Goal: Task Accomplishment & Management: Use online tool/utility

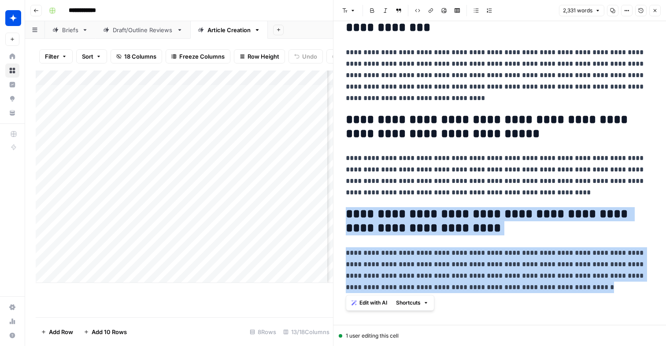
scroll to position [3516, 0]
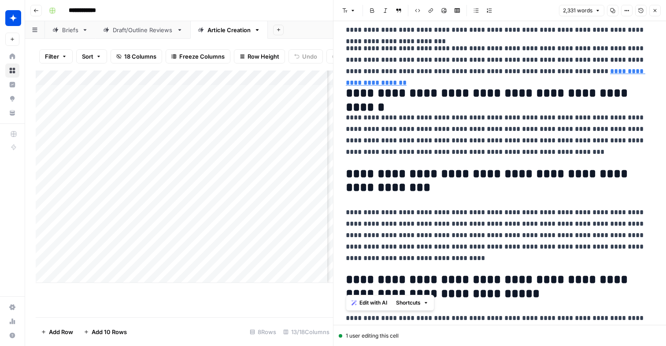
click at [659, 9] on button "Close" at bounding box center [655, 10] width 11 height 11
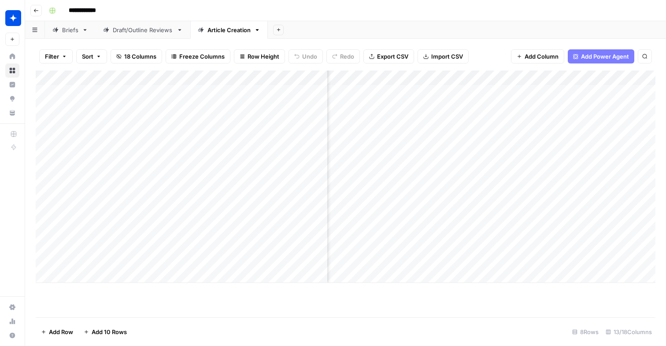
scroll to position [0, 467]
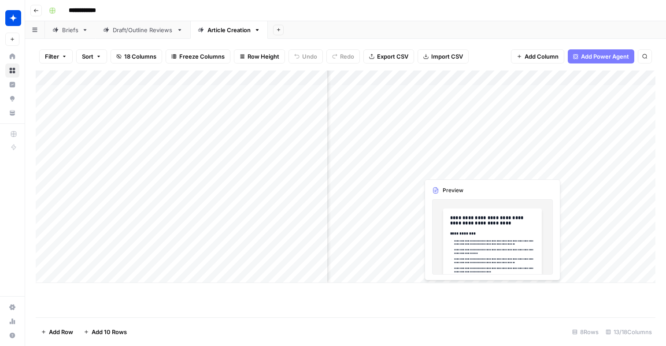
click at [433, 168] on div "Add Column" at bounding box center [346, 177] width 620 height 212
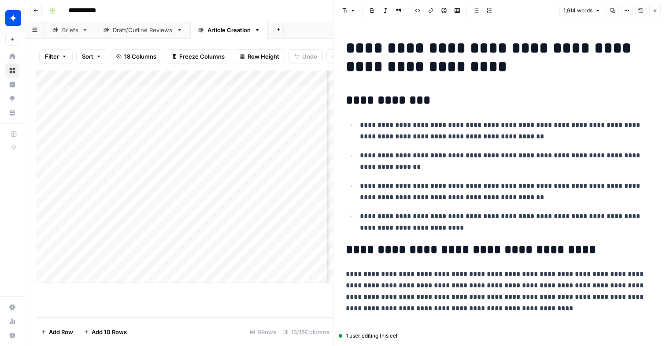
click at [435, 185] on p "**********" at bounding box center [507, 191] width 294 height 23
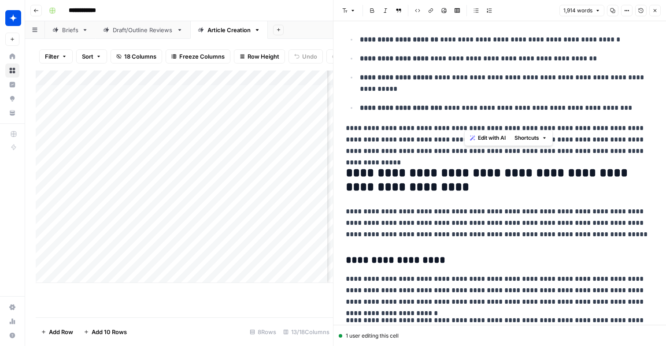
scroll to position [517, 0]
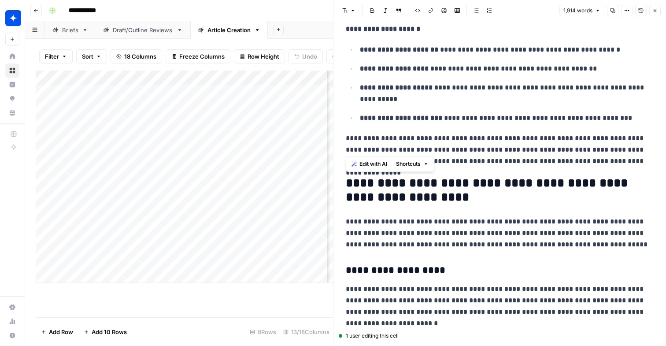
drag, startPoint x: 625, startPoint y: 284, endPoint x: 342, endPoint y: 179, distance: 301.6
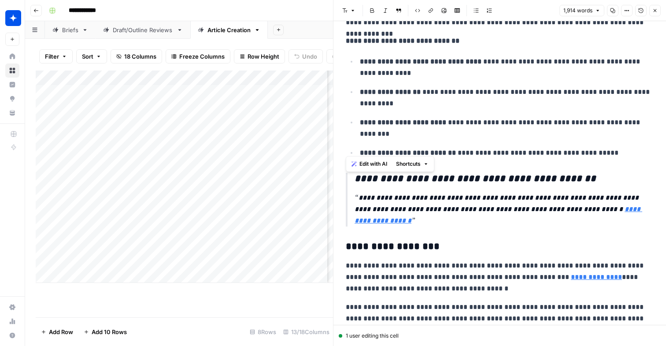
scroll to position [971, 0]
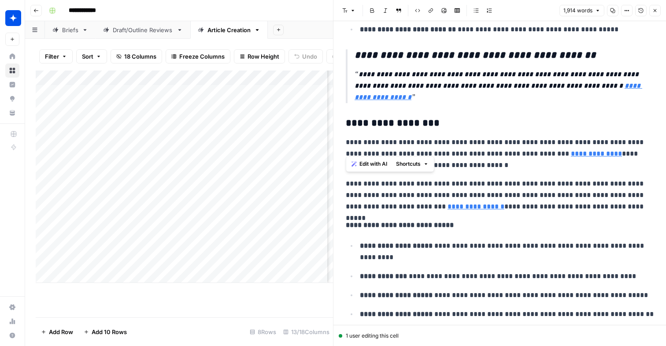
click at [371, 208] on p "**********" at bounding box center [500, 195] width 308 height 34
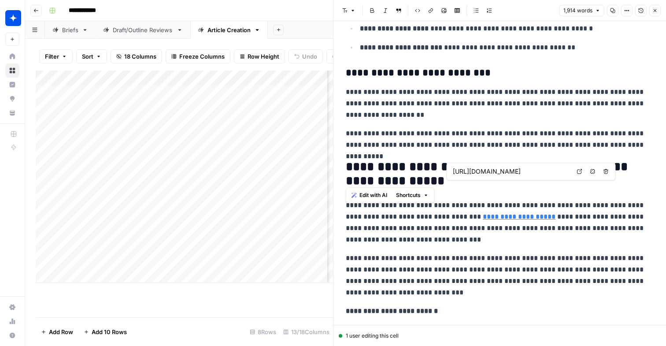
scroll to position [1957, 0]
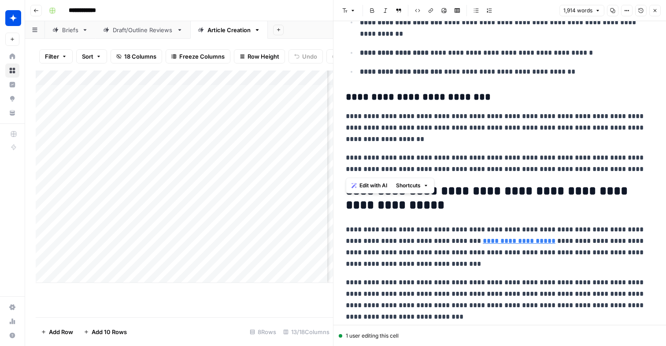
drag, startPoint x: 345, startPoint y: 145, endPoint x: 632, endPoint y: 169, distance: 288.0
click at [373, 182] on span "Edit with AI" at bounding box center [374, 186] width 28 height 8
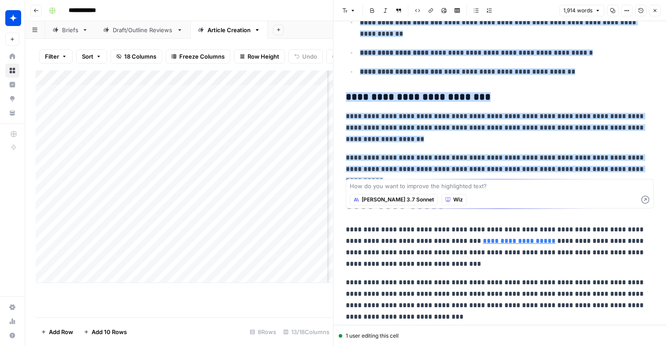
drag, startPoint x: 479, startPoint y: 184, endPoint x: 479, endPoint y: 179, distance: 4.8
click at [479, 184] on textarea at bounding box center [500, 186] width 300 height 9
type textarea "this doesn't read like a checklist at all"
click at [647, 201] on icon "button" at bounding box center [646, 200] width 8 height 8
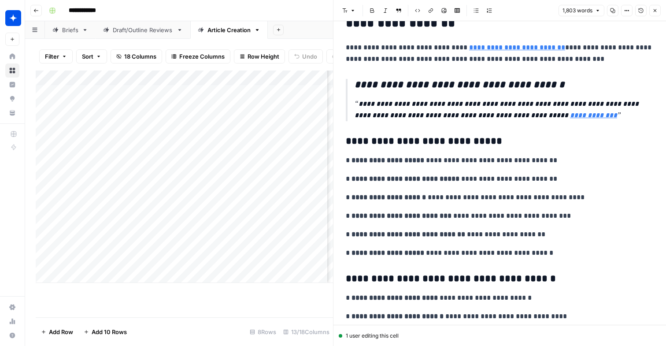
scroll to position [1303, 0]
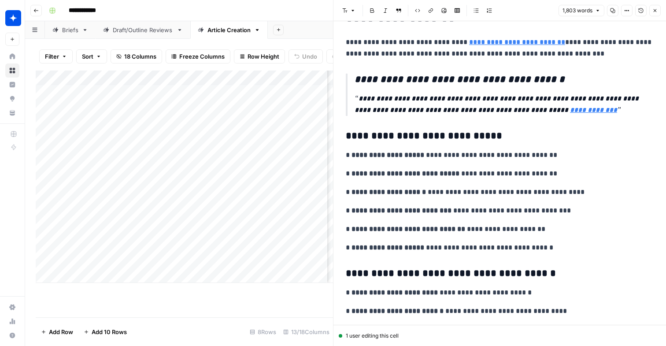
click at [388, 338] on div "1 user editing this cell" at bounding box center [500, 336] width 322 height 8
click at [644, 11] on icon "button" at bounding box center [641, 10] width 5 height 5
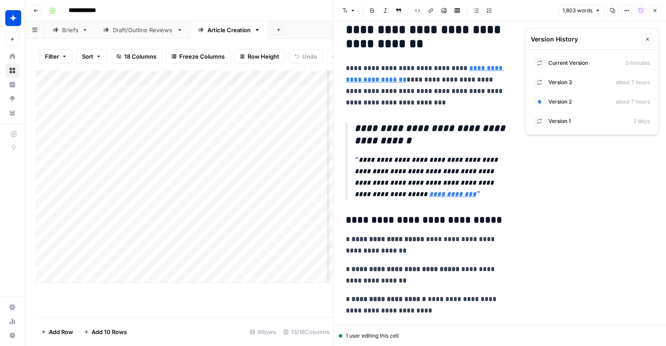
scroll to position [1960, 0]
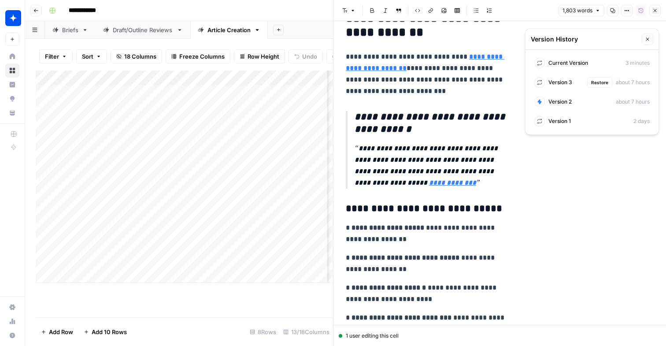
click at [562, 82] on span "Version 3" at bounding box center [561, 82] width 24 height 8
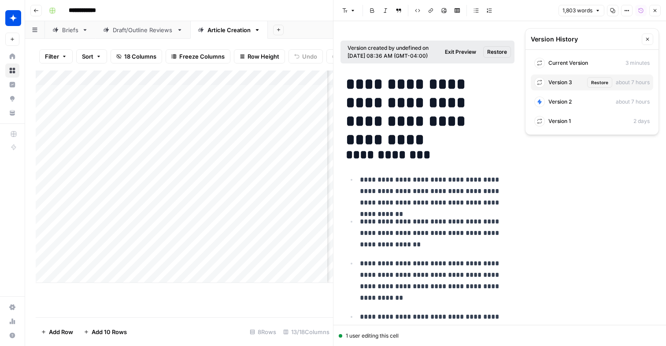
click at [604, 80] on span "Restore" at bounding box center [600, 82] width 17 height 7
click at [645, 38] on icon "button" at bounding box center [647, 39] width 5 height 5
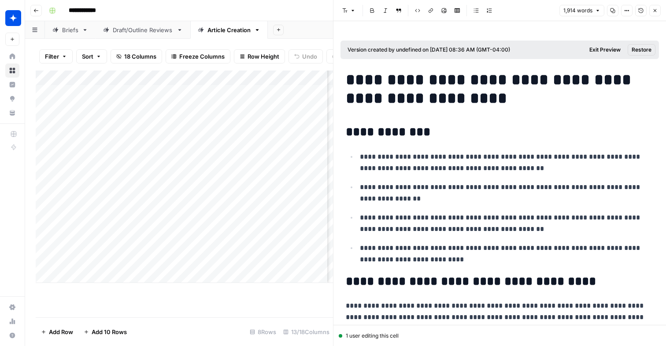
click at [636, 52] on span "Restore" at bounding box center [642, 50] width 20 height 8
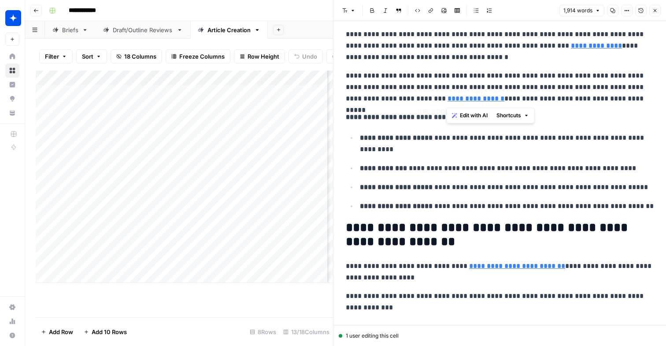
scroll to position [1080, 0]
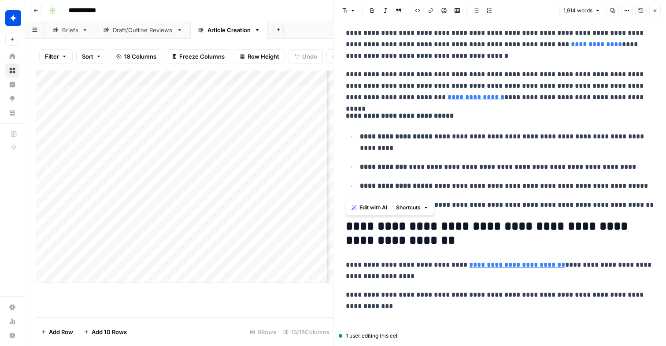
drag, startPoint x: 621, startPoint y: 175, endPoint x: 345, endPoint y: 227, distance: 280.3
click at [372, 209] on span "Edit with AI" at bounding box center [374, 208] width 28 height 8
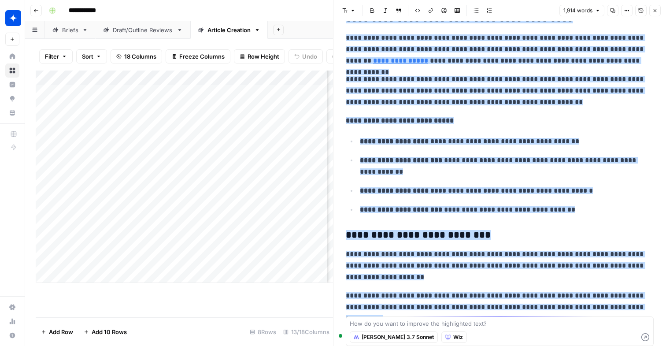
click at [380, 338] on span "Claude 3.7 Sonnet" at bounding box center [398, 337] width 72 height 8
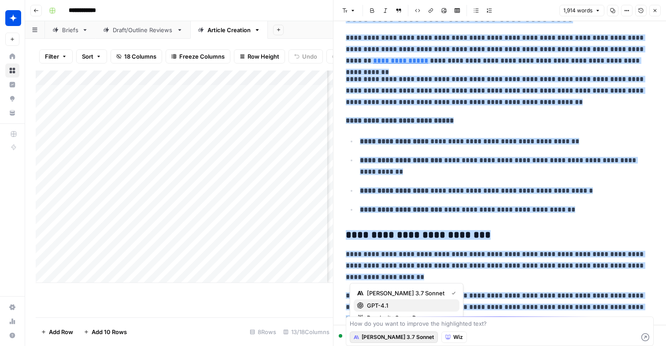
click at [404, 304] on span "GPT-4.1" at bounding box center [410, 305] width 86 height 9
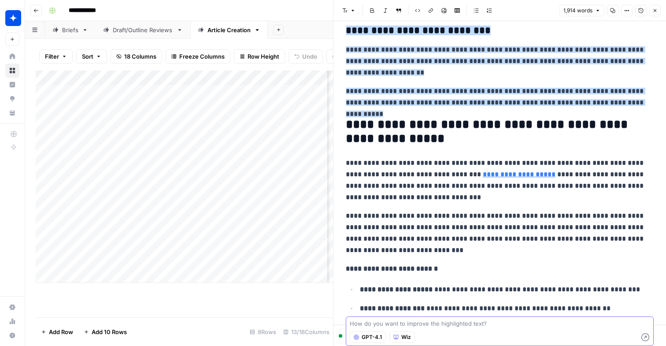
scroll to position [2039, 0]
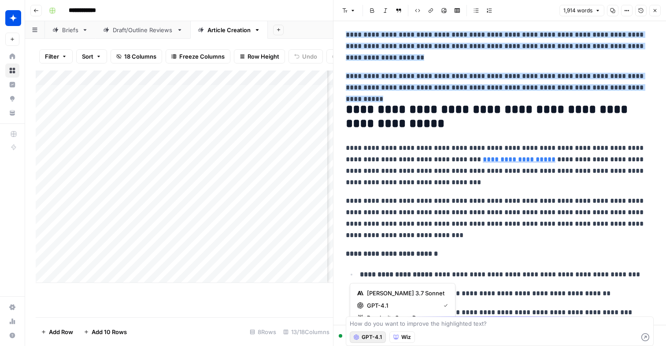
click at [374, 337] on span "GPT-4.1" at bounding box center [372, 337] width 20 height 8
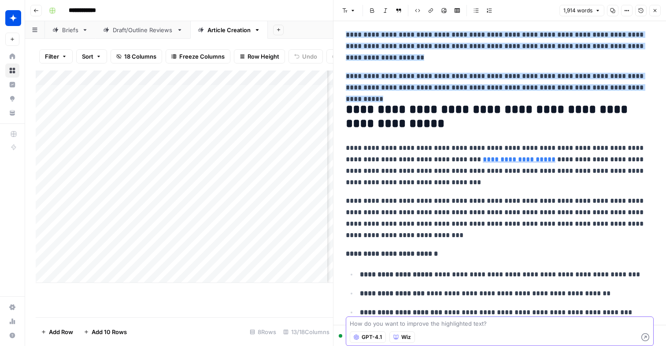
click at [372, 322] on textarea at bounding box center [500, 323] width 300 height 9
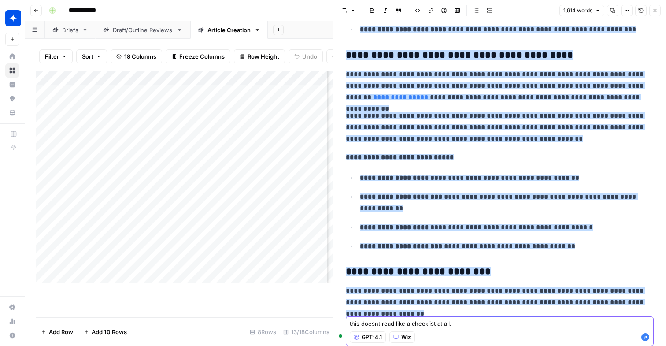
scroll to position [1780, 0]
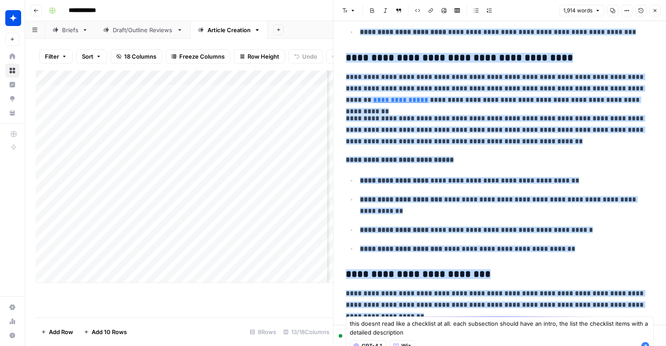
type textarea "this doesnt read like a checklist at all. each subsection should have an intro,…"
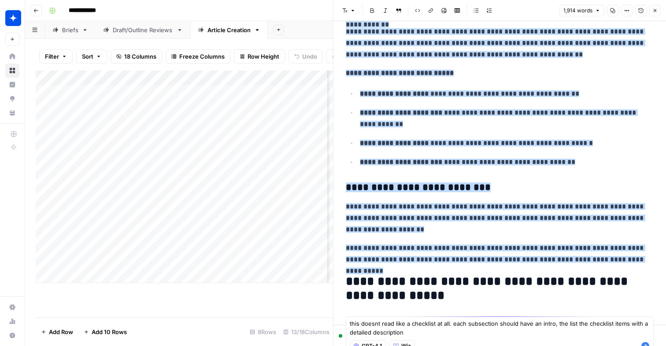
scroll to position [1911, 0]
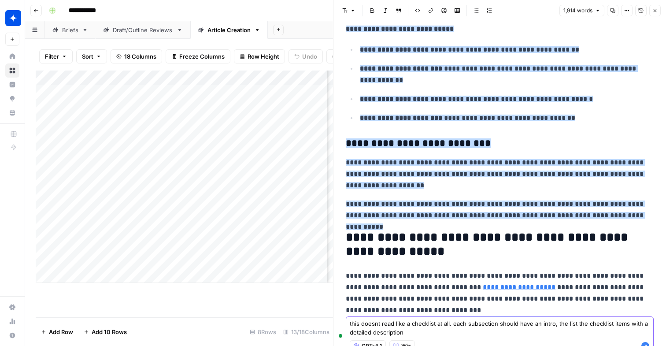
click at [646, 344] on icon "button" at bounding box center [646, 346] width 8 height 8
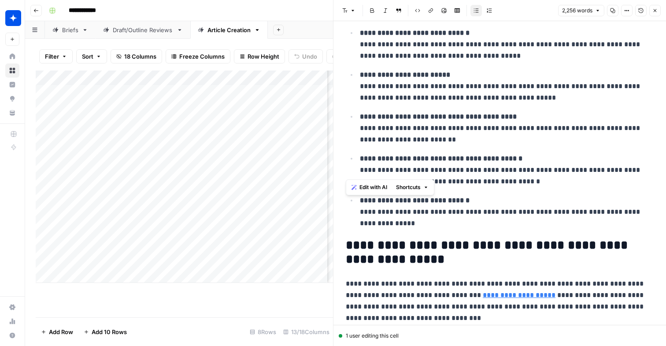
scroll to position [2509, 0]
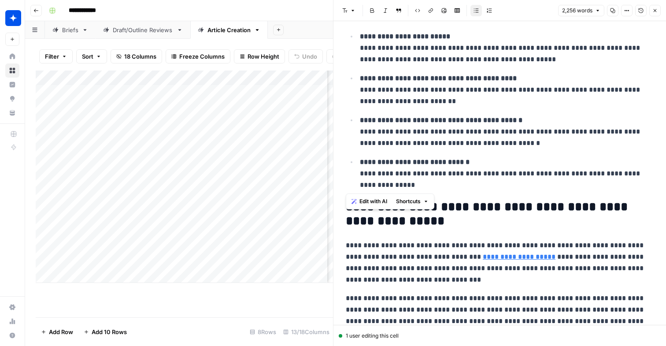
drag, startPoint x: 344, startPoint y: 155, endPoint x: 429, endPoint y: 188, distance: 91.1
click at [365, 200] on span "Edit with AI" at bounding box center [374, 201] width 28 height 8
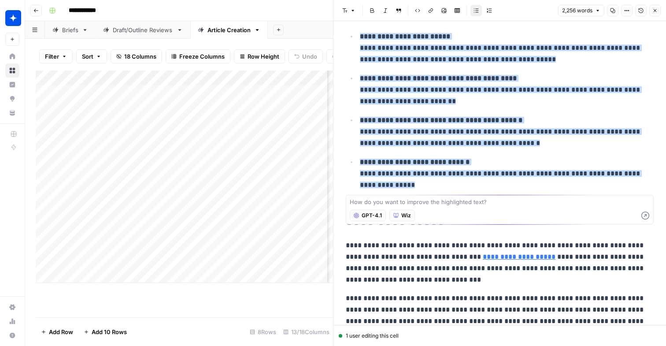
click at [370, 219] on span "GPT-4.1" at bounding box center [372, 216] width 20 height 8
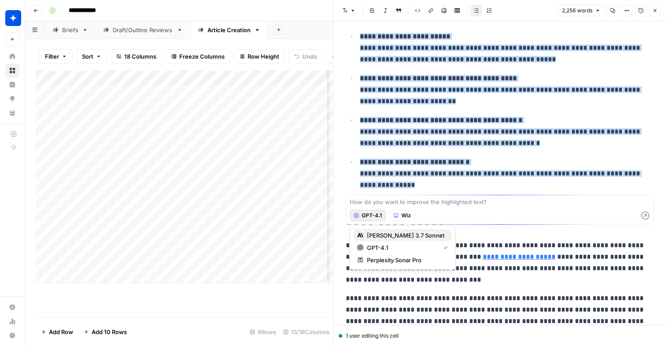
click at [386, 238] on span "Claude 3.7 Sonnet" at bounding box center [406, 235] width 78 height 9
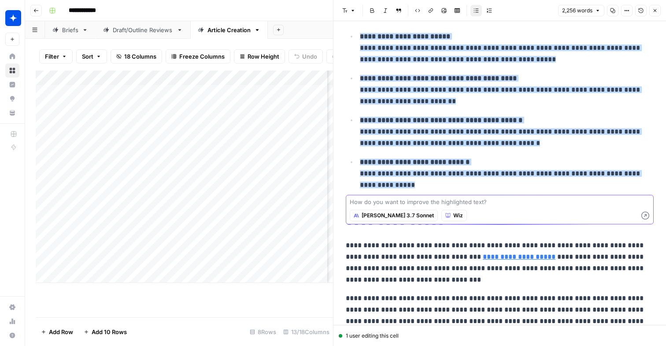
click at [365, 204] on textarea at bounding box center [500, 201] width 300 height 9
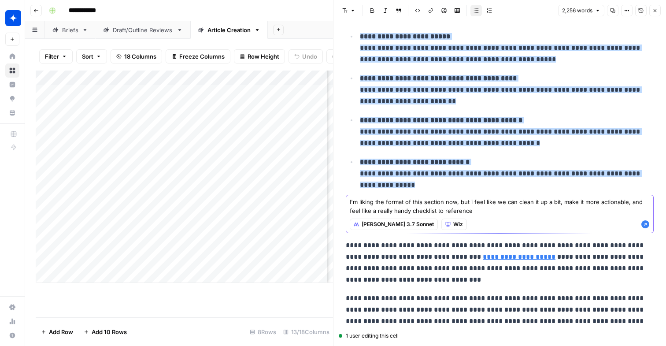
type textarea "I'm liking the format of this section now, but i feel like we can clean it up a…"
click at [647, 224] on icon "button" at bounding box center [645, 224] width 9 height 9
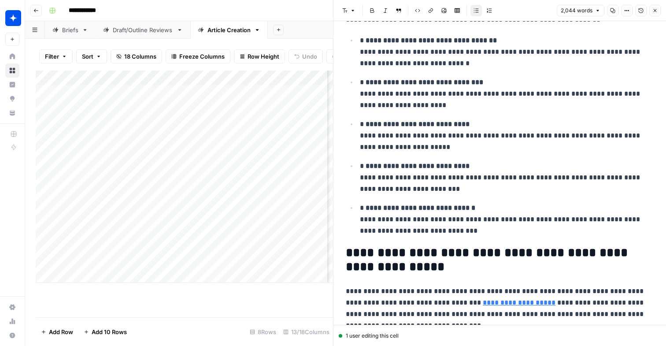
scroll to position [2336, 0]
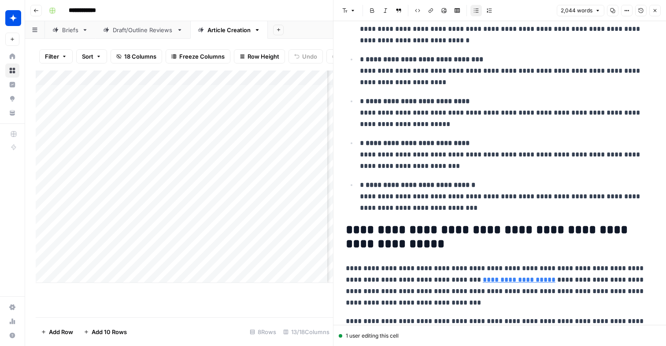
click at [642, 12] on icon "button" at bounding box center [641, 10] width 5 height 5
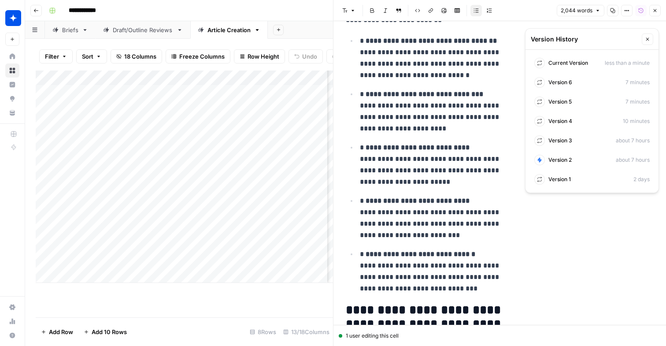
scroll to position [3377, 0]
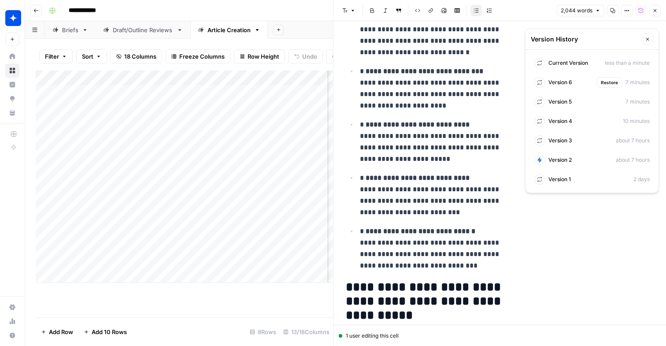
click at [609, 82] on span "Restore" at bounding box center [609, 82] width 17 height 7
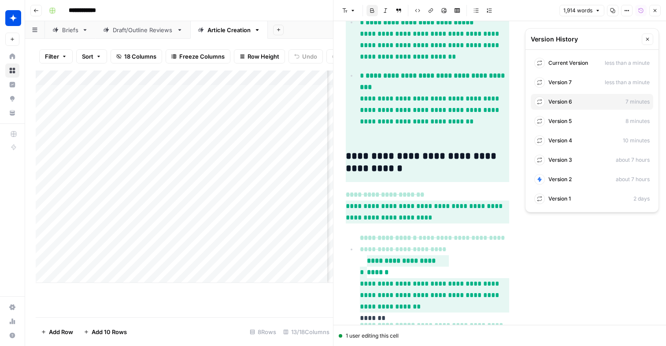
scroll to position [2920, 0]
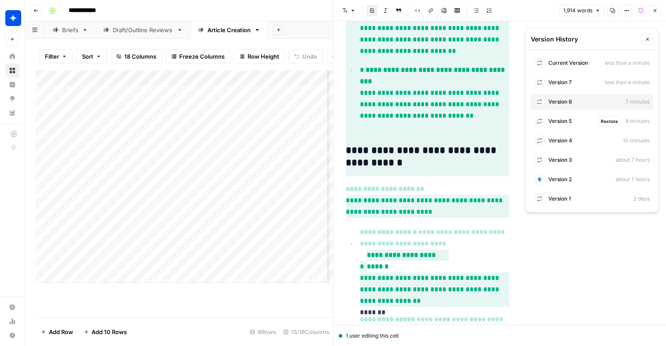
click at [573, 121] on div "Version 5 Restore 8 minutes" at bounding box center [592, 121] width 123 height 16
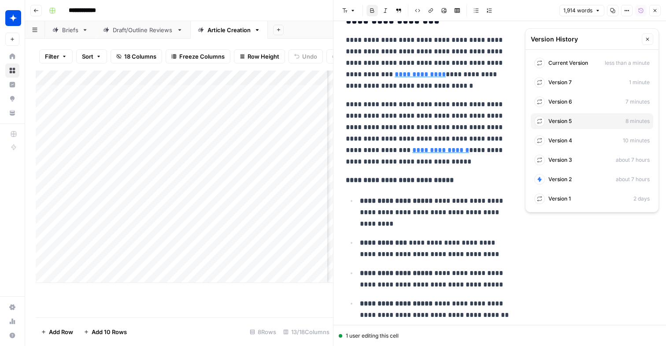
scroll to position [1639, 0]
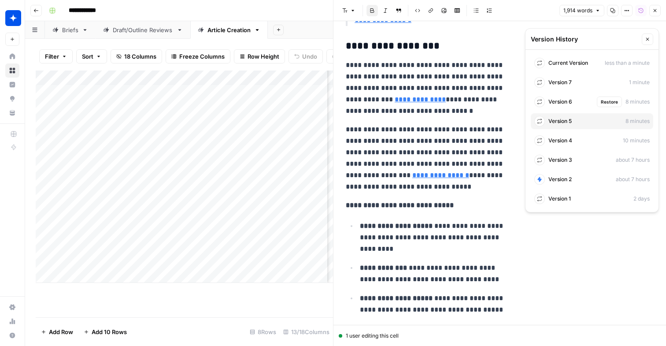
click at [562, 99] on span "Version 6" at bounding box center [561, 102] width 24 height 8
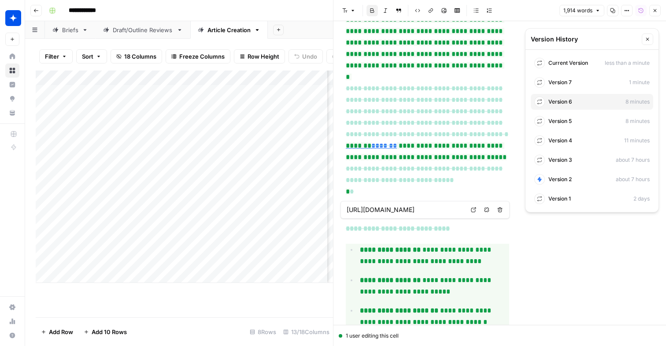
scroll to position [3067, 0]
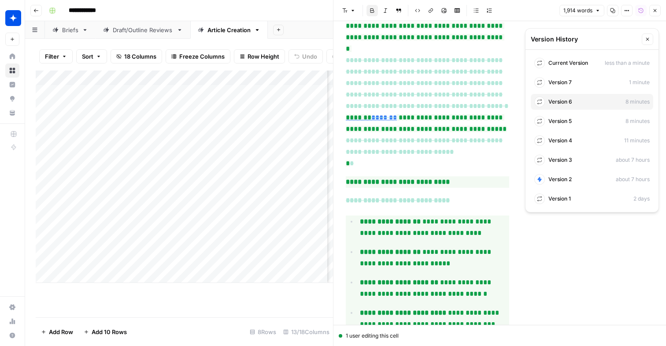
click at [647, 39] on icon "button" at bounding box center [647, 39] width 5 height 5
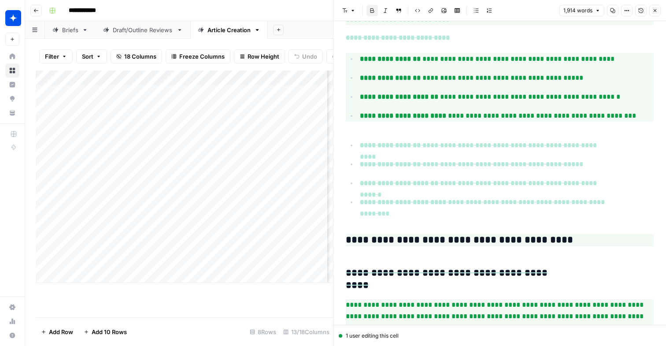
scroll to position [1590, 0]
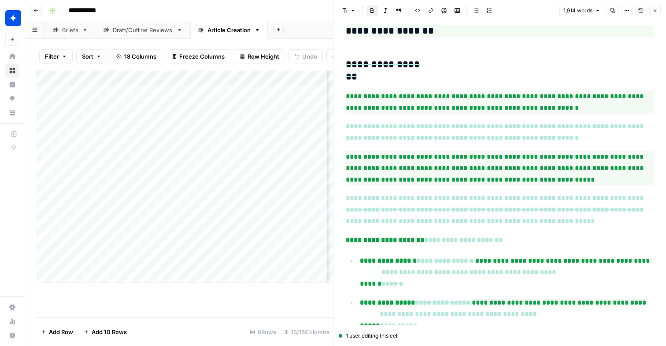
click at [640, 13] on icon "button" at bounding box center [641, 10] width 5 height 5
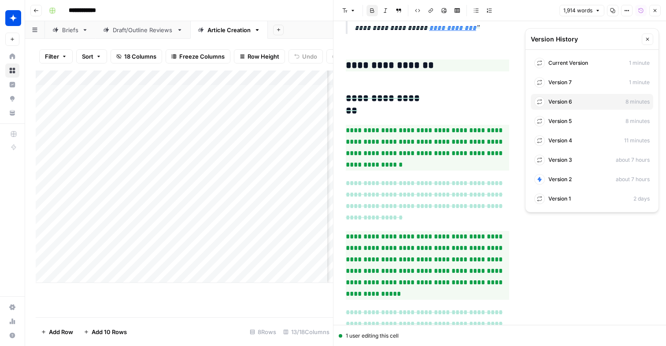
scroll to position [2385, 0]
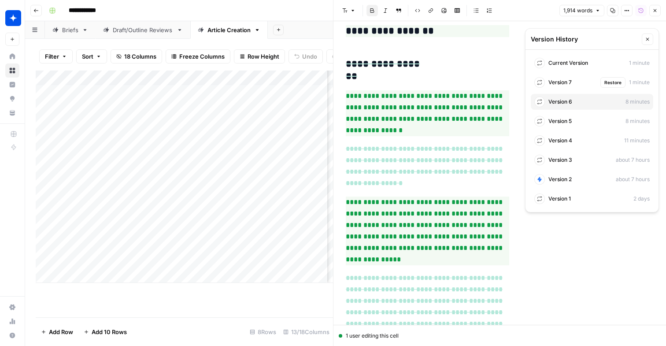
click at [578, 85] on div "Version 7 Restore 1 minute" at bounding box center [592, 82] width 123 height 16
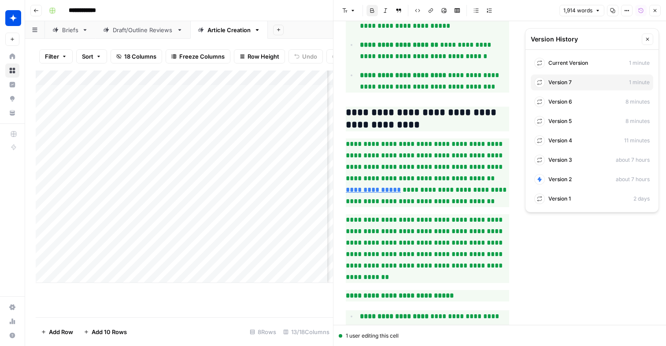
scroll to position [4379, 0]
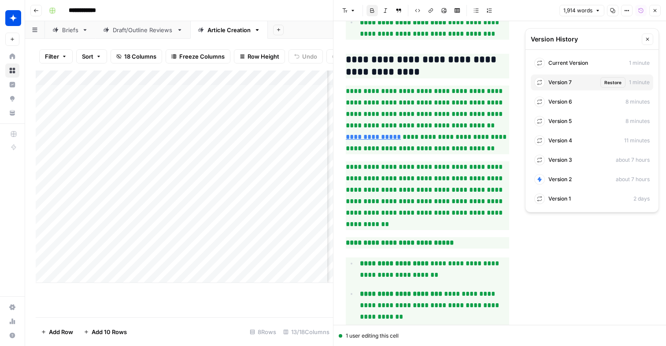
click at [573, 79] on div "Version 7 Restore 1 minute" at bounding box center [592, 82] width 123 height 16
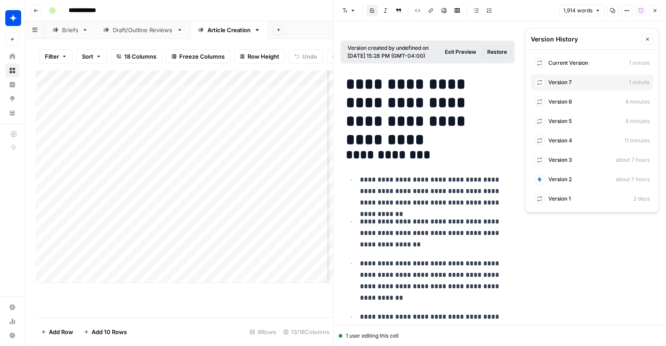
click at [502, 51] on span "Restore" at bounding box center [498, 52] width 20 height 8
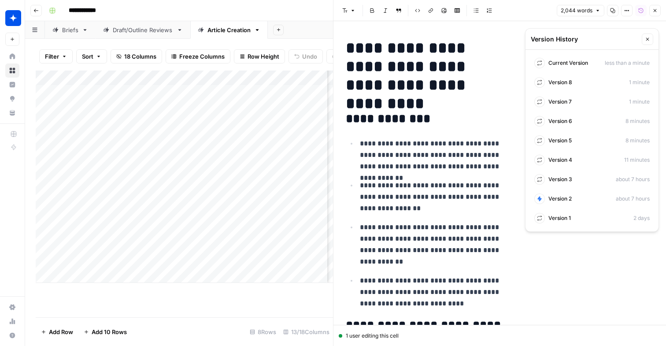
click at [648, 39] on icon "button" at bounding box center [648, 39] width 3 height 3
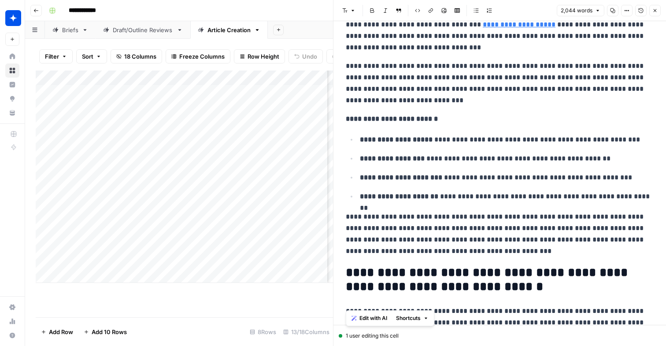
scroll to position [2600, 0]
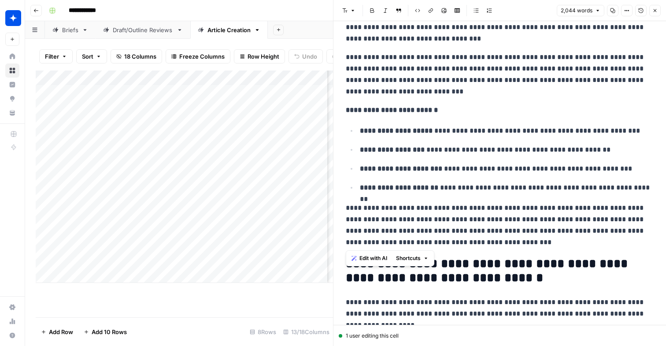
drag, startPoint x: 346, startPoint y: 34, endPoint x: 517, endPoint y: 239, distance: 266.7
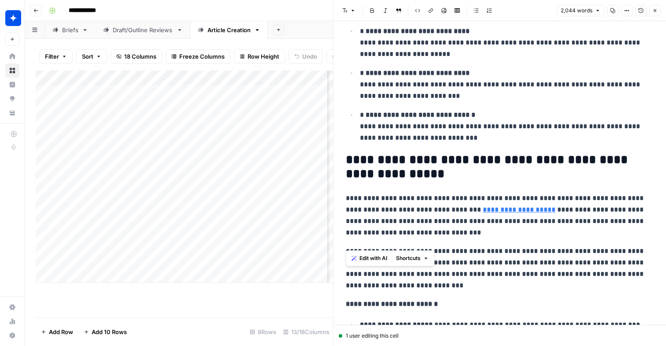
scroll to position [2316, 0]
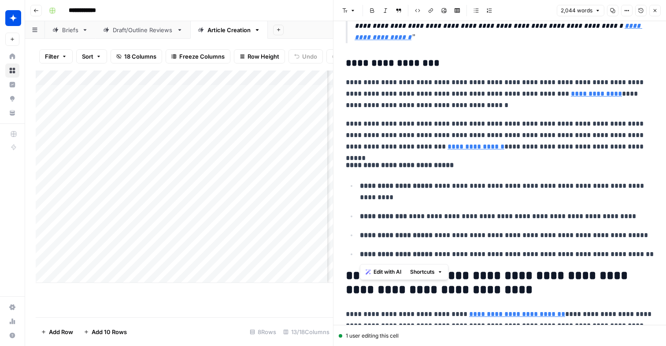
scroll to position [1135, 0]
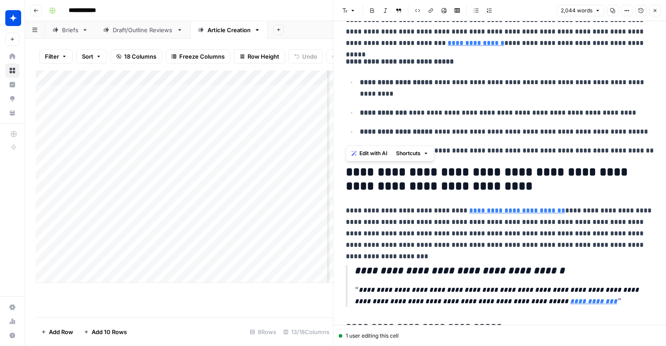
drag, startPoint x: 447, startPoint y: 230, endPoint x: 342, endPoint y: 173, distance: 118.3
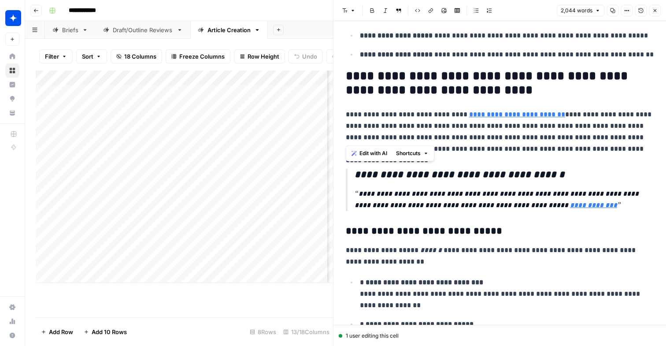
scroll to position [1258, 0]
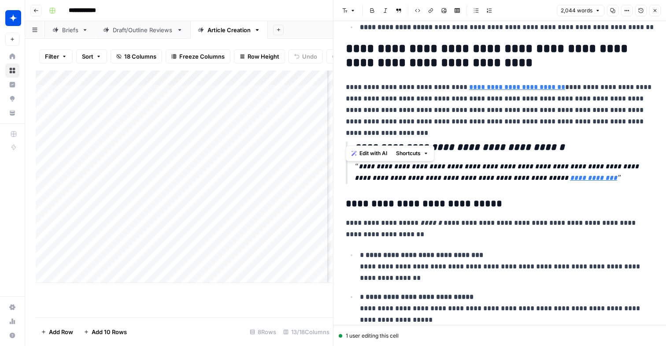
click at [374, 149] on button "Edit with AI" at bounding box center [369, 153] width 43 height 11
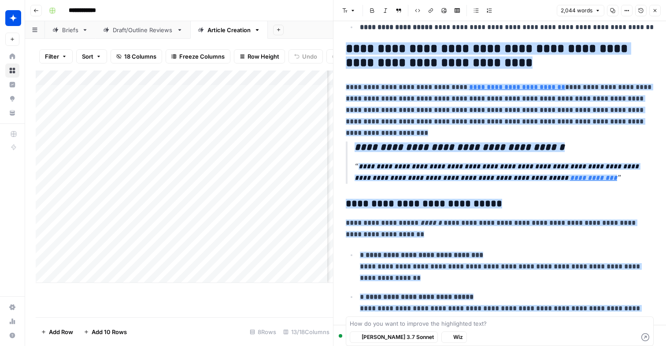
scroll to position [2237, 0]
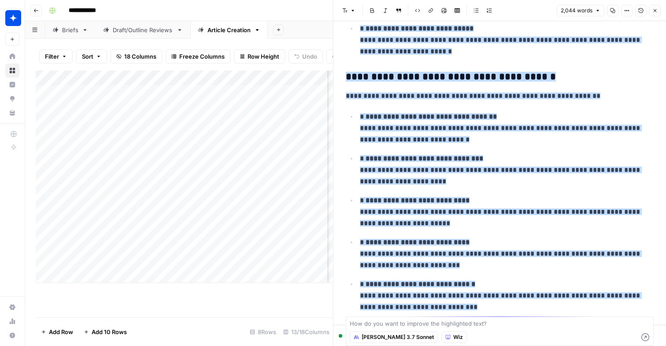
click at [376, 338] on span "Claude 3.7 Sonnet" at bounding box center [398, 337] width 72 height 8
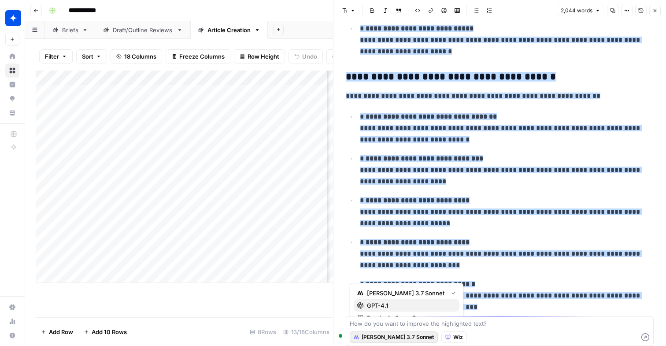
click at [384, 305] on span "GPT-4.1" at bounding box center [410, 305] width 86 height 9
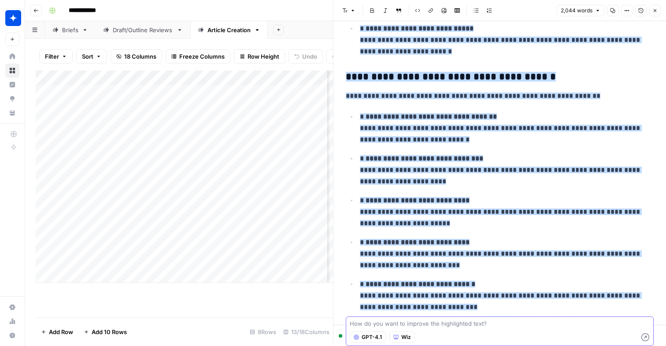
click at [384, 327] on textarea at bounding box center [500, 323] width 300 height 9
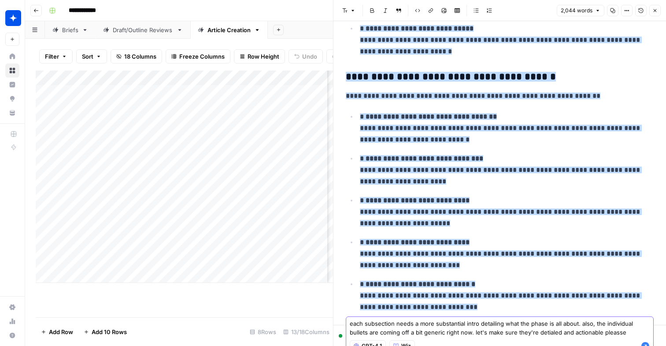
type textarea "each subsection needs a more substantial intro detailing what the phase is all …"
click at [646, 343] on icon "button" at bounding box center [646, 346] width 8 height 8
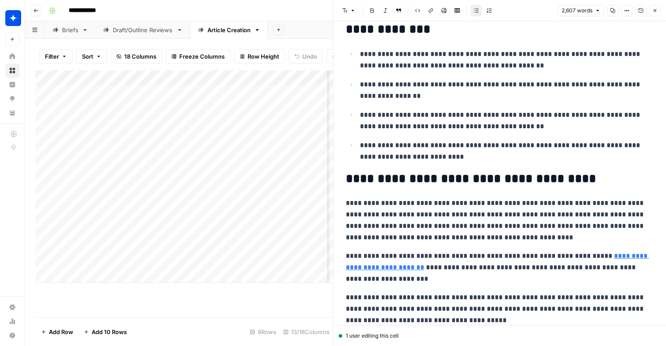
scroll to position [0, 0]
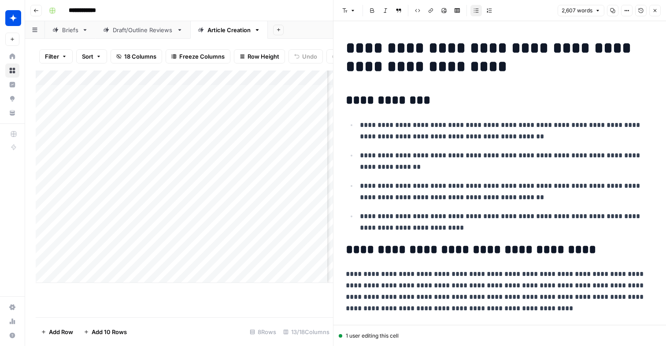
click at [457, 153] on p "**********" at bounding box center [507, 161] width 294 height 23
copy div "**********"
click at [150, 35] on link "Draft/Outline Reviews" at bounding box center [143, 30] width 95 height 18
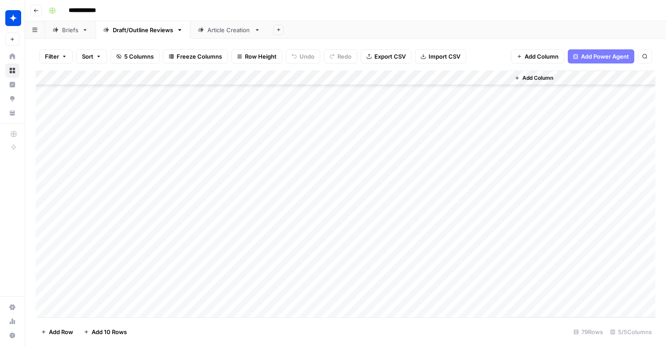
scroll to position [966, 0]
click at [130, 313] on div "Add Column" at bounding box center [346, 194] width 620 height 247
click at [139, 292] on div "Add Column" at bounding box center [346, 194] width 620 height 247
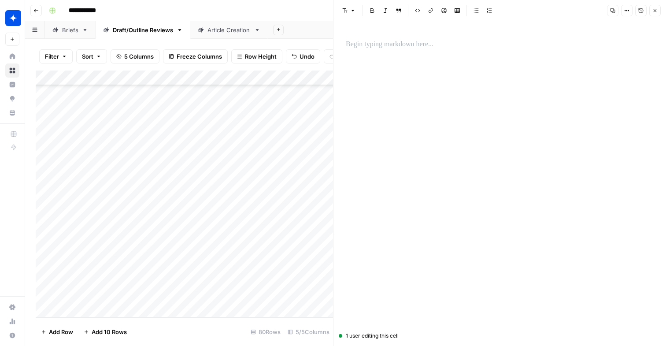
click at [388, 54] on div at bounding box center [500, 173] width 319 height 304
click at [370, 46] on p at bounding box center [500, 44] width 308 height 11
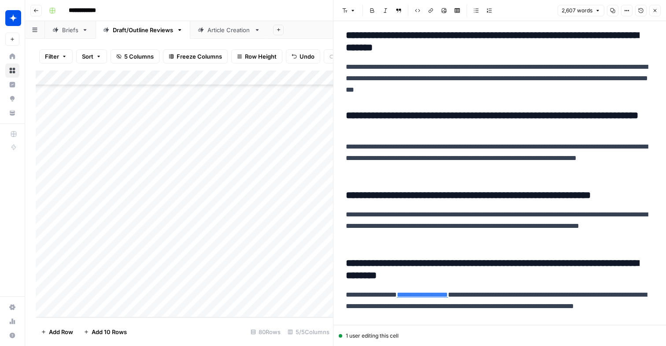
click at [233, 294] on div "Add Column" at bounding box center [185, 194] width 298 height 247
click at [224, 323] on div "Draft" at bounding box center [216, 329] width 24 height 12
click at [224, 329] on button "Draft" at bounding box center [216, 329] width 20 height 11
click at [315, 291] on div "Add Column" at bounding box center [185, 194] width 298 height 247
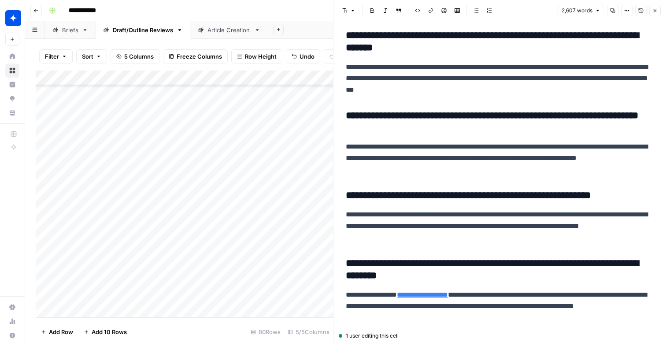
click at [313, 294] on div "Add Column" at bounding box center [185, 194] width 298 height 247
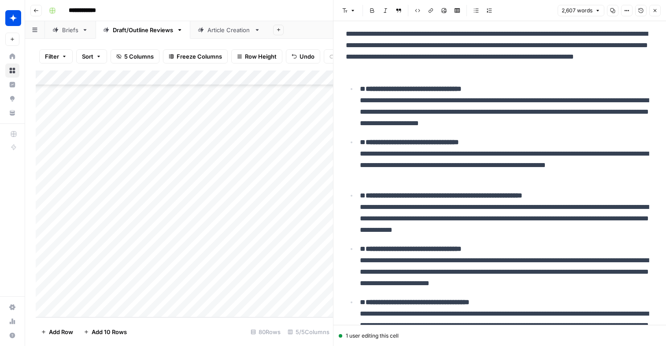
scroll to position [1751, 0]
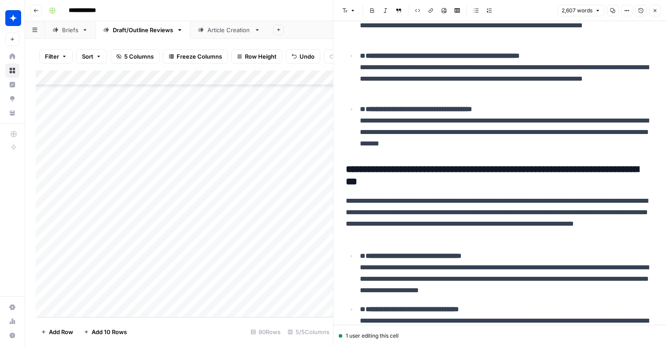
click at [223, 26] on div "Article Creation" at bounding box center [229, 30] width 43 height 9
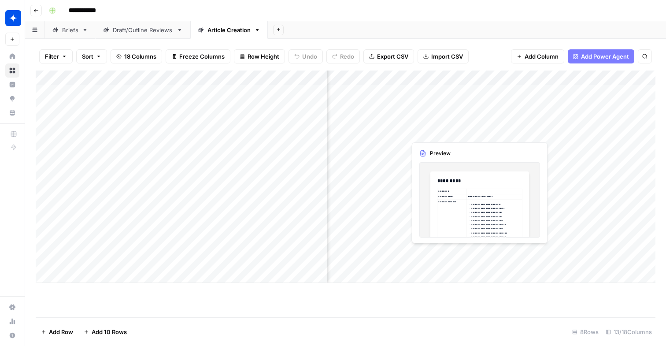
scroll to position [0, 518]
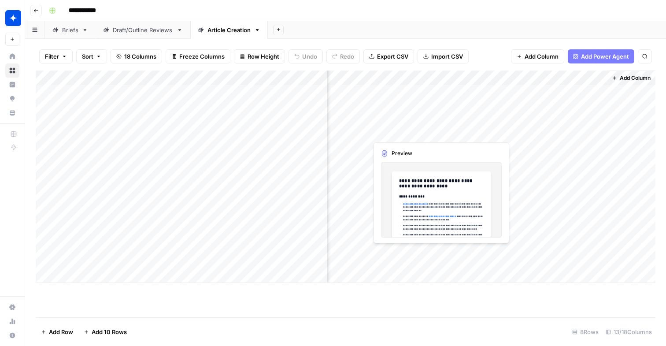
click at [402, 255] on div "Add Column" at bounding box center [346, 177] width 620 height 212
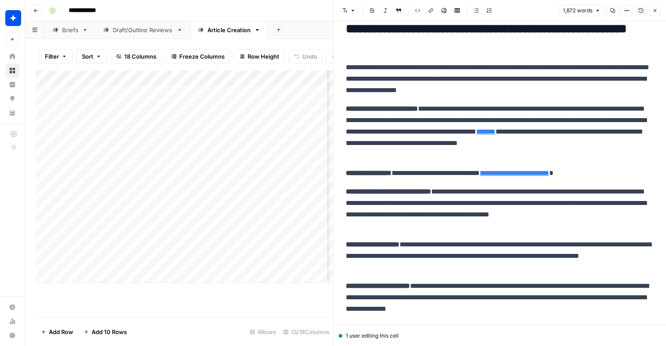
scroll to position [686, 0]
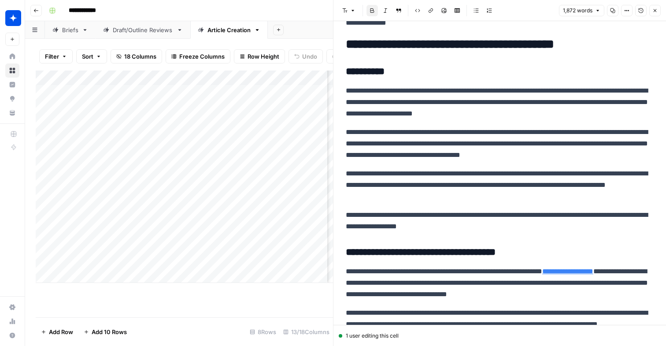
scroll to position [975, 0]
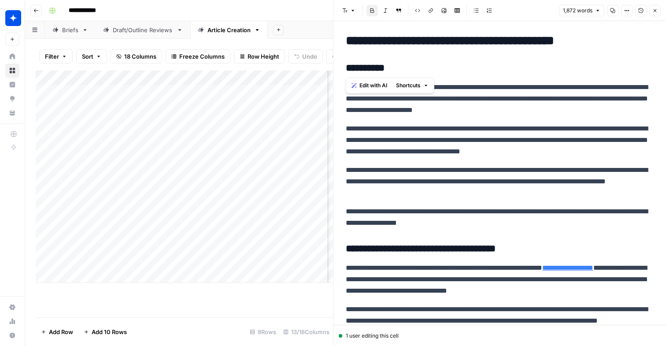
drag, startPoint x: 347, startPoint y: 68, endPoint x: 449, endPoint y: 75, distance: 102.1
click at [373, 104] on span "Edit with AI" at bounding box center [374, 103] width 28 height 8
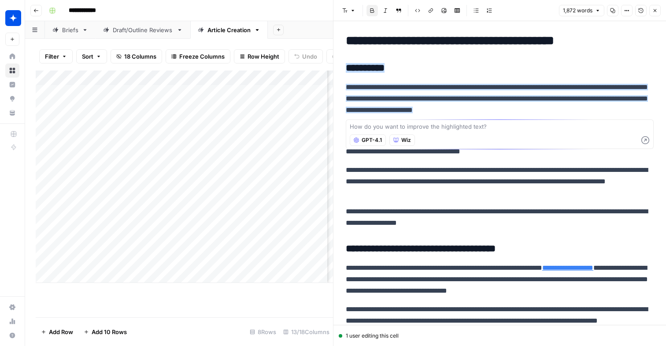
click at [408, 128] on textarea at bounding box center [500, 126] width 300 height 9
type textarea "i"
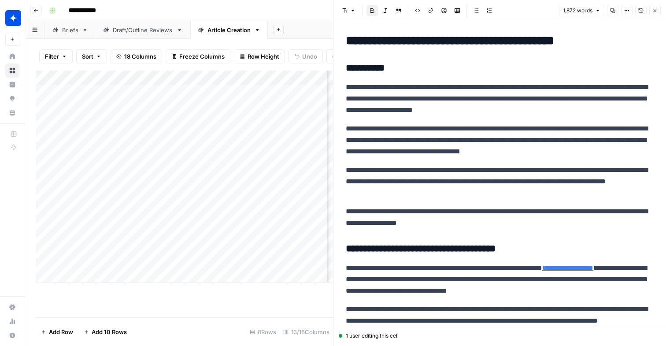
click at [404, 92] on p "**********" at bounding box center [500, 99] width 308 height 34
drag, startPoint x: 345, startPoint y: 66, endPoint x: 504, endPoint y: 227, distance: 225.7
click at [360, 240] on span "Edit with AI" at bounding box center [374, 239] width 28 height 8
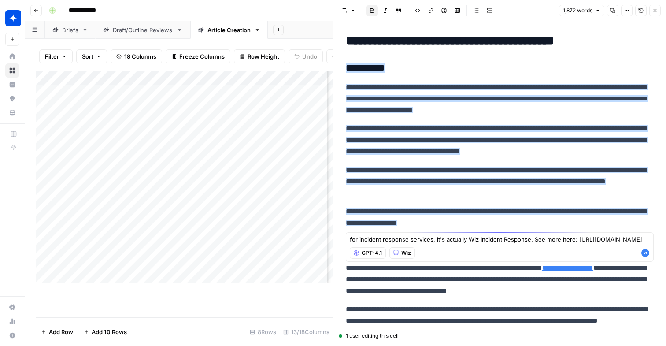
type textarea "for incident response services, it's actually Wiz Incident Response. See more h…"
click at [645, 257] on icon "button" at bounding box center [646, 253] width 8 height 8
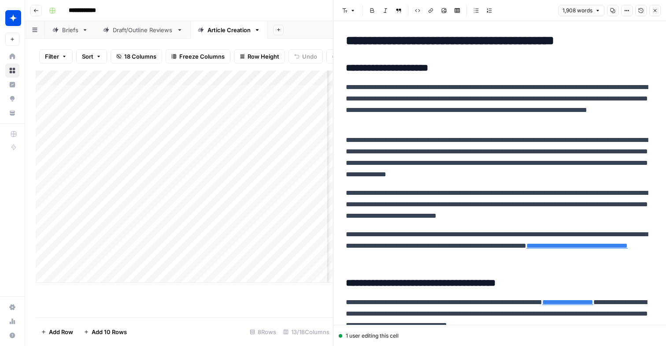
click at [450, 108] on p "**********" at bounding box center [500, 105] width 308 height 46
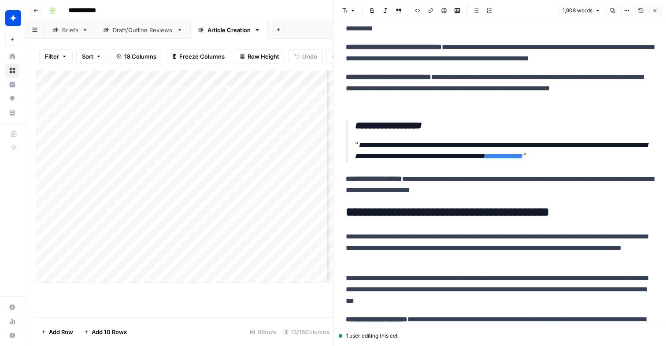
scroll to position [2049, 0]
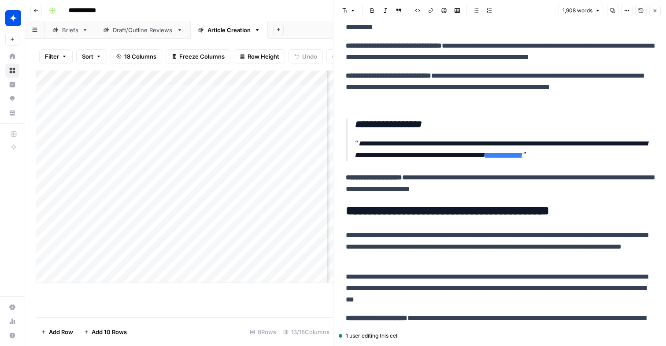
click at [393, 146] on p "**********" at bounding box center [504, 149] width 299 height 23
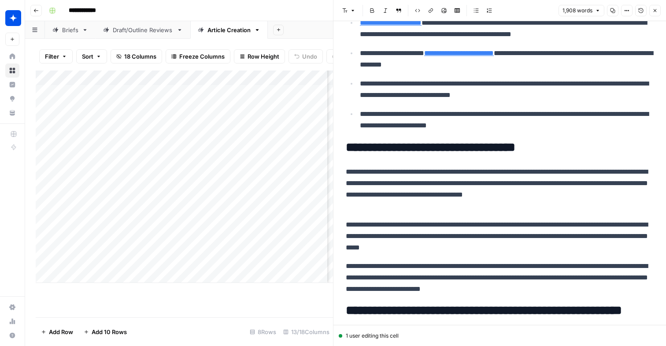
scroll to position [95, 0]
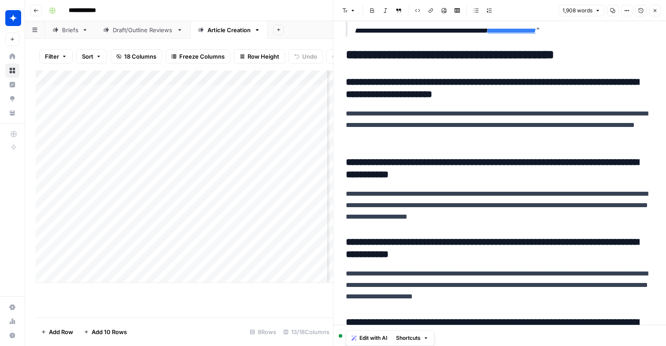
scroll to position [2774, 0]
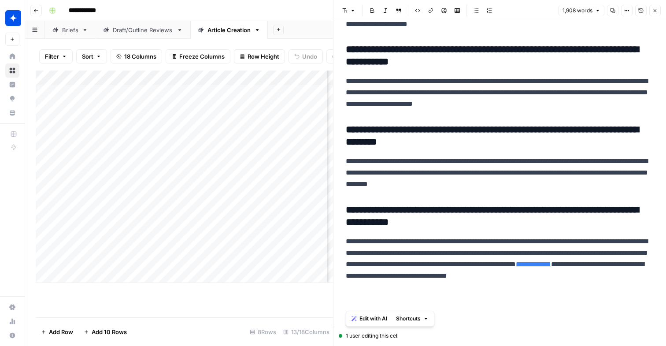
drag, startPoint x: 343, startPoint y: 50, endPoint x: 511, endPoint y: 294, distance: 296.1
copy div "**********"
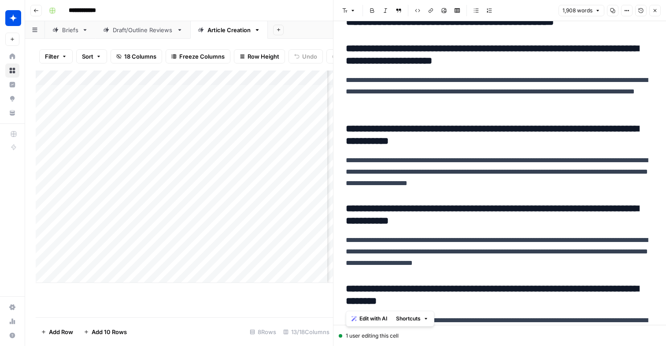
scroll to position [2589, 0]
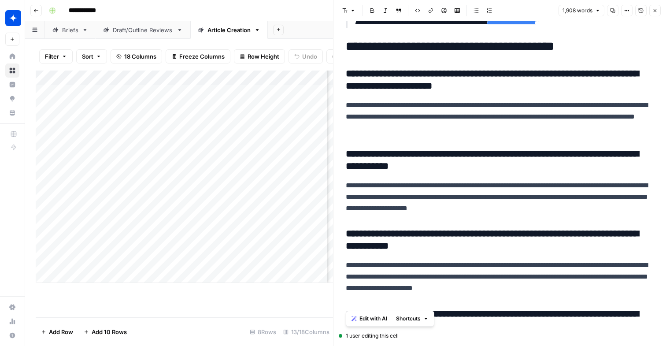
click at [126, 26] on div "Draft/Outline Reviews" at bounding box center [143, 30] width 60 height 9
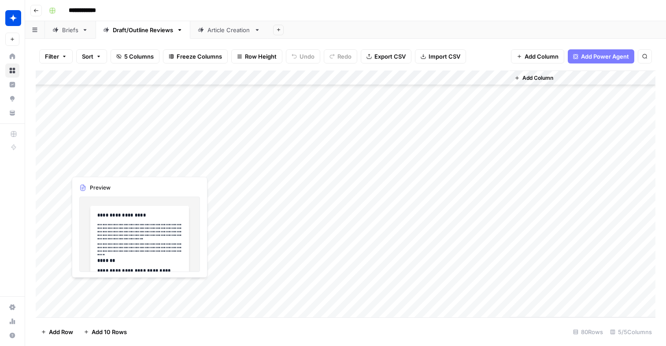
scroll to position [981, 0]
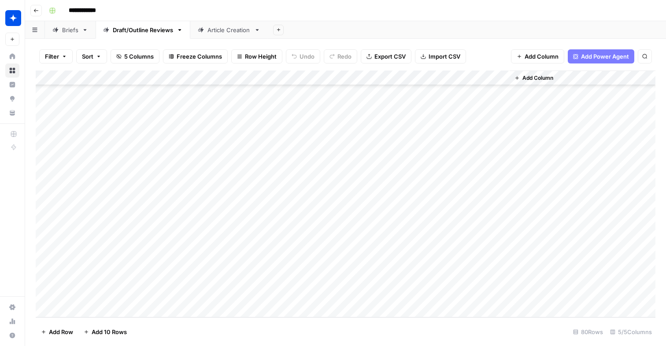
click at [126, 309] on div "Add Column" at bounding box center [346, 194] width 620 height 247
click at [110, 295] on div "Add Column" at bounding box center [346, 194] width 620 height 247
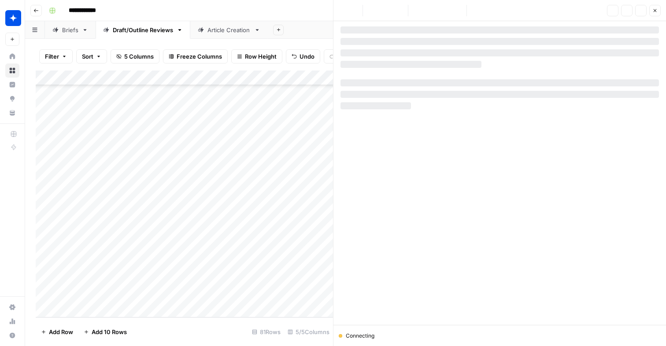
click at [100, 293] on div at bounding box center [129, 295] width 127 height 16
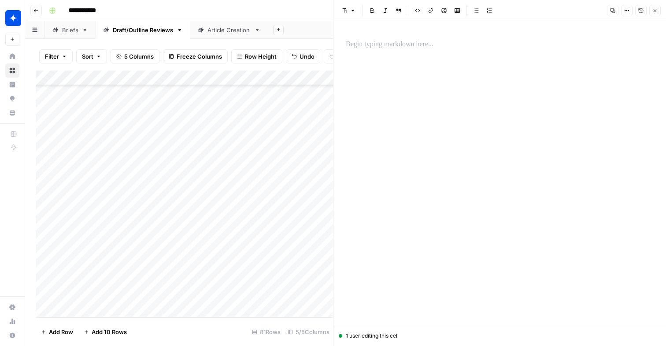
click at [401, 45] on p at bounding box center [500, 44] width 308 height 11
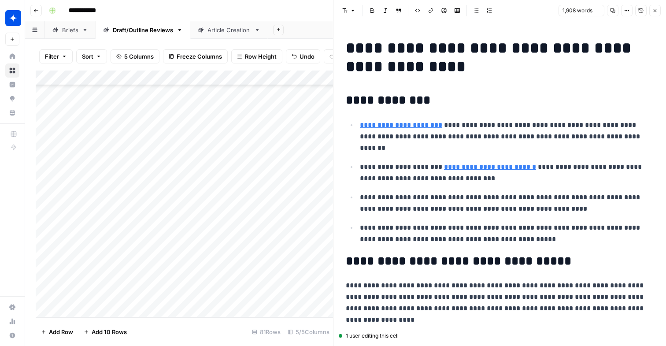
scroll to position [2743, 0]
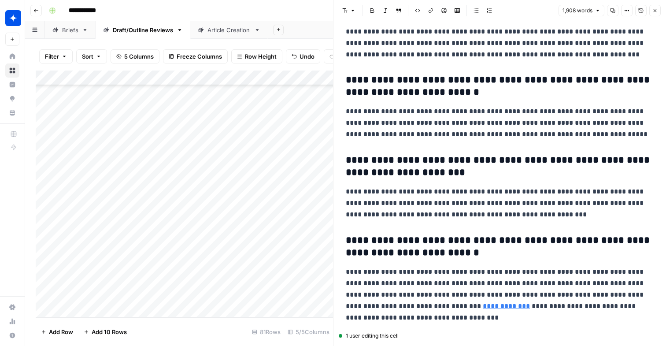
click at [216, 295] on div "Add Column" at bounding box center [185, 194] width 298 height 247
click at [224, 295] on div "Add Column" at bounding box center [185, 194] width 298 height 247
click at [223, 327] on button "Draft" at bounding box center [216, 329] width 20 height 11
click at [312, 294] on div "Add Column" at bounding box center [185, 194] width 298 height 247
click at [299, 297] on div "Add Column" at bounding box center [185, 194] width 298 height 247
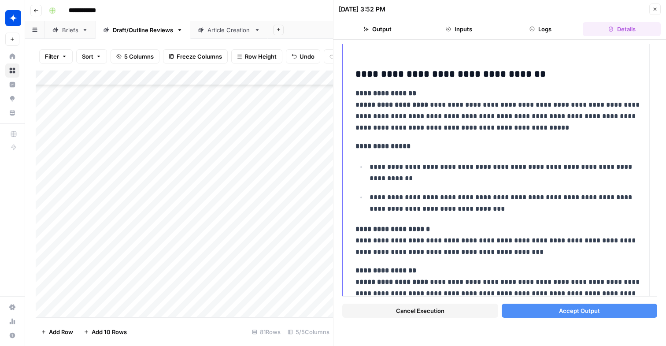
scroll to position [411, 0]
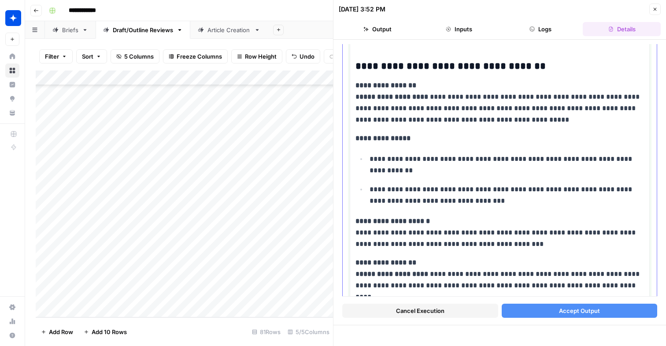
drag, startPoint x: 371, startPoint y: 108, endPoint x: 467, endPoint y: 131, distance: 98.4
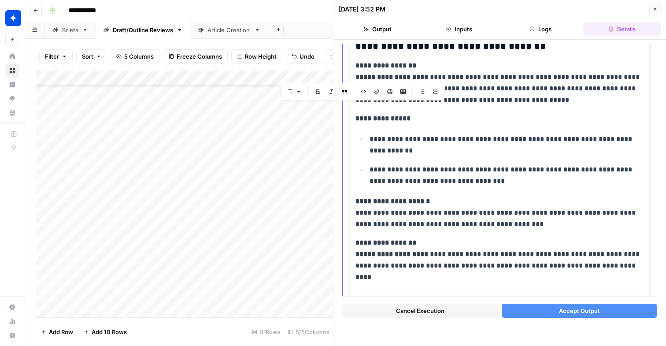
scroll to position [432, 0]
drag, startPoint x: 363, startPoint y: 215, endPoint x: 523, endPoint y: 231, distance: 161.2
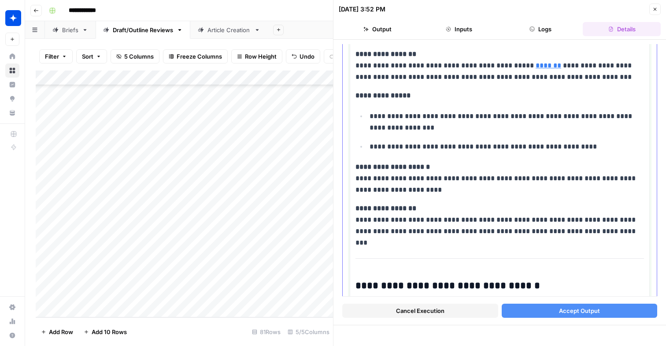
scroll to position [711, 0]
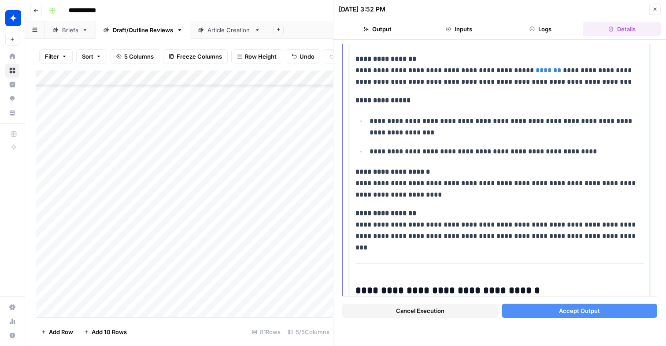
drag, startPoint x: 434, startPoint y: 72, endPoint x: 519, endPoint y: 76, distance: 85.1
click at [519, 76] on p "**********" at bounding box center [500, 70] width 289 height 34
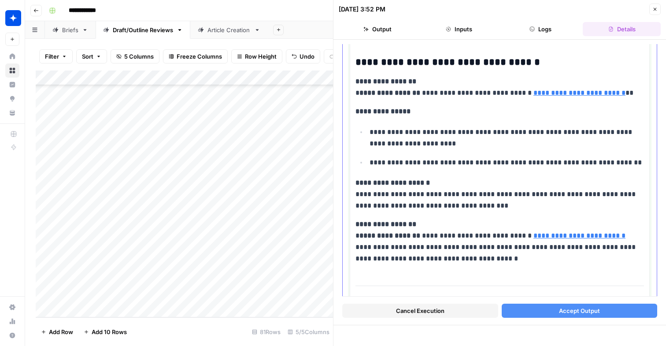
scroll to position [940, 0]
click at [204, 34] on link "Article Creation" at bounding box center [229, 30] width 78 height 18
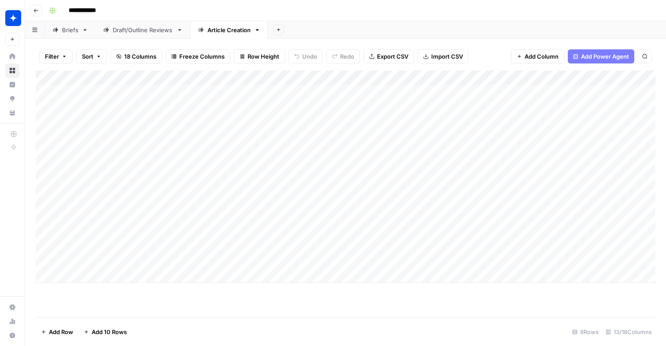
click at [124, 90] on div "Add Column" at bounding box center [346, 177] width 620 height 212
click at [366, 95] on div "Add Column" at bounding box center [346, 177] width 620 height 212
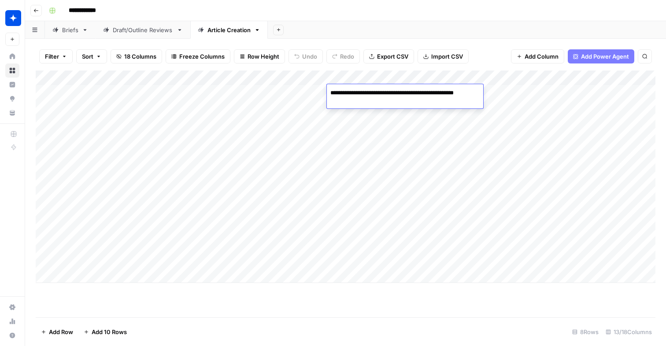
click at [445, 104] on div "**********" at bounding box center [405, 96] width 156 height 24
click at [433, 135] on div "Add Column" at bounding box center [346, 177] width 620 height 212
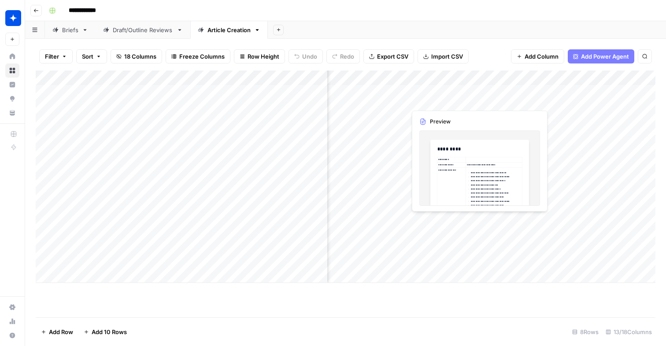
scroll to position [0, 518]
click at [405, 93] on div "Add Column" at bounding box center [346, 177] width 620 height 212
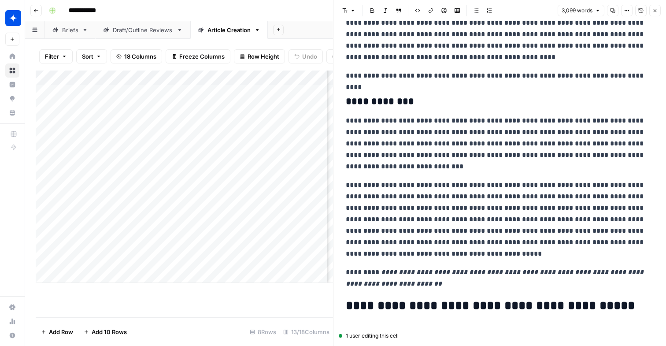
scroll to position [3003, 0]
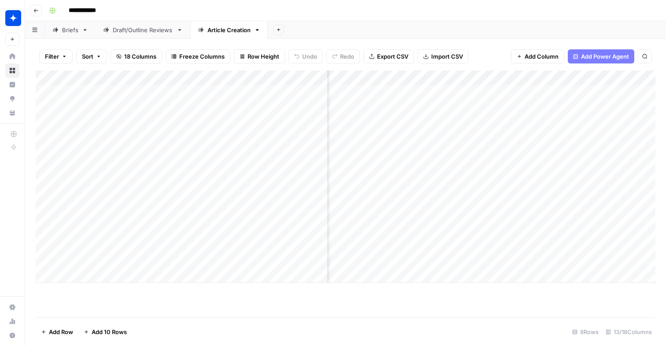
scroll to position [0, 208]
click at [466, 95] on div "Add Column" at bounding box center [346, 177] width 620 height 212
click at [451, 95] on div "Add Column" at bounding box center [346, 177] width 620 height 212
click at [451, 95] on div at bounding box center [477, 96] width 81 height 24
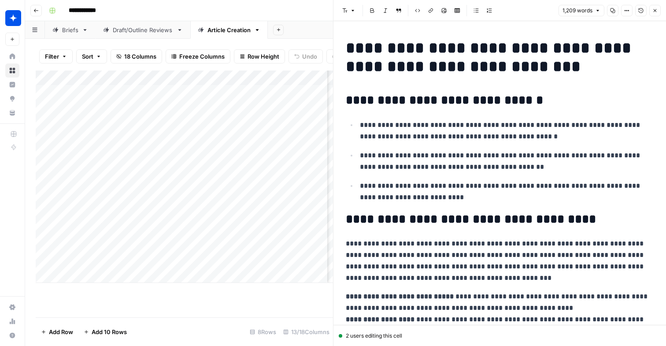
click at [652, 12] on button "Close" at bounding box center [655, 10] width 11 height 11
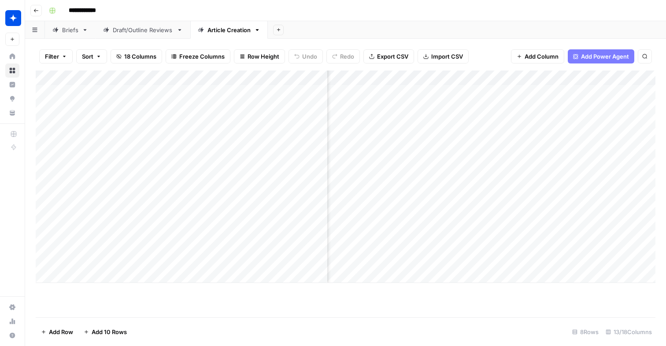
scroll to position [0, 299]
click at [386, 238] on div "Add Column" at bounding box center [346, 177] width 620 height 212
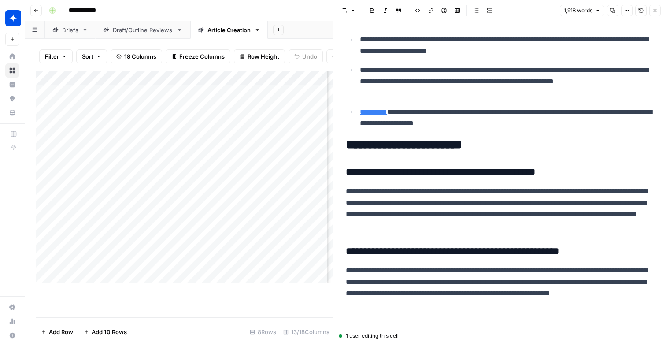
scroll to position [4542, 0]
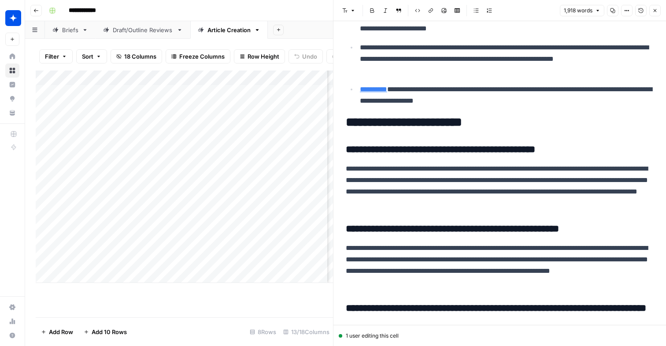
click at [366, 126] on h2 "**********" at bounding box center [500, 122] width 308 height 14
click at [374, 126] on h2 "**********" at bounding box center [500, 122] width 308 height 14
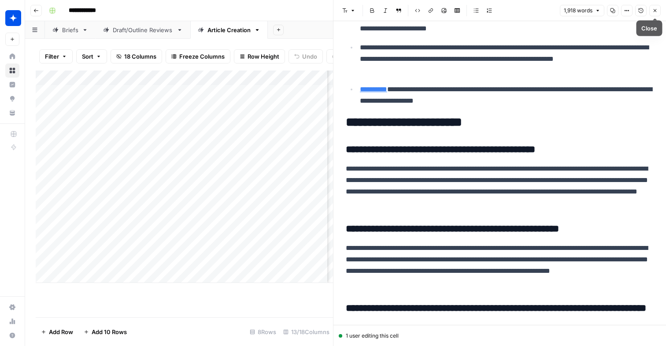
click at [656, 10] on icon "button" at bounding box center [655, 10] width 5 height 5
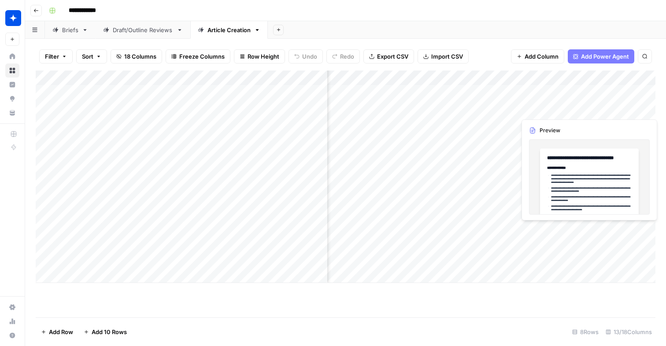
click at [606, 236] on div "Add Column" at bounding box center [346, 177] width 620 height 212
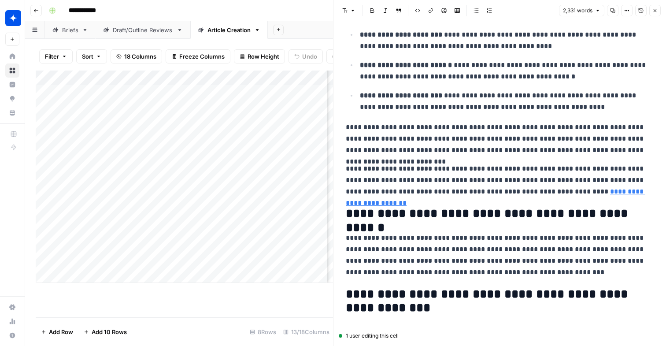
scroll to position [3413, 0]
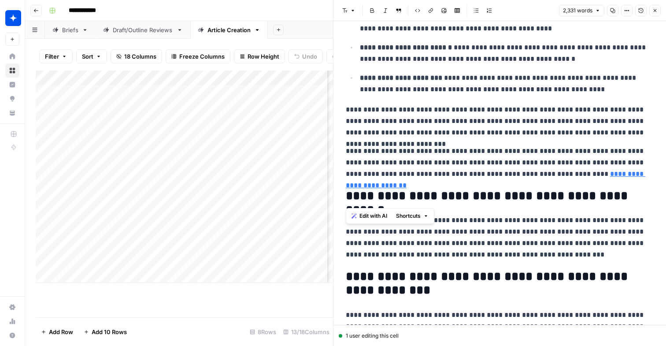
drag, startPoint x: 403, startPoint y: 161, endPoint x: 644, endPoint y: 188, distance: 242.6
click at [656, 11] on icon "button" at bounding box center [655, 10] width 3 height 3
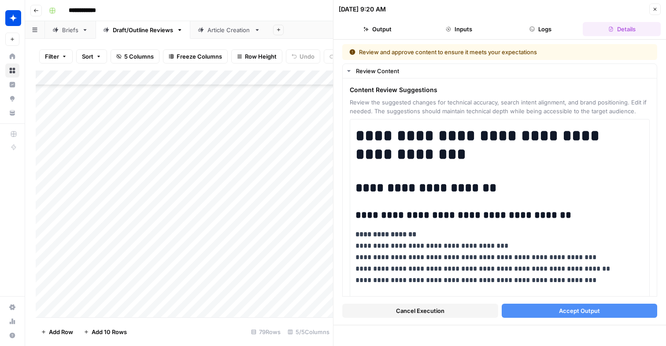
scroll to position [3149, 0]
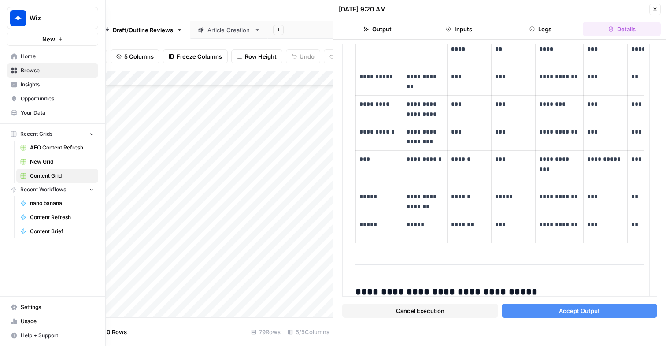
click at [46, 212] on link "Content Refresh" at bounding box center [57, 217] width 82 height 14
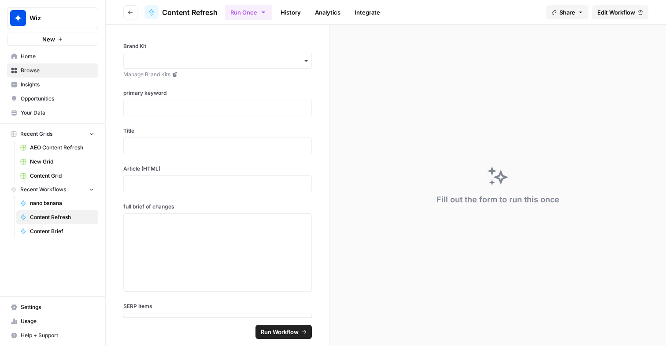
click at [27, 50] on link "Home" at bounding box center [52, 56] width 91 height 14
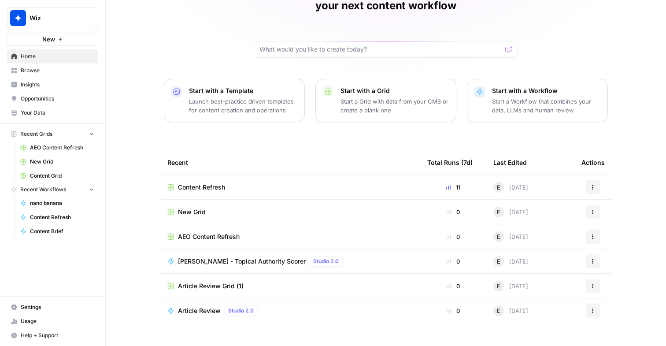
scroll to position [60, 0]
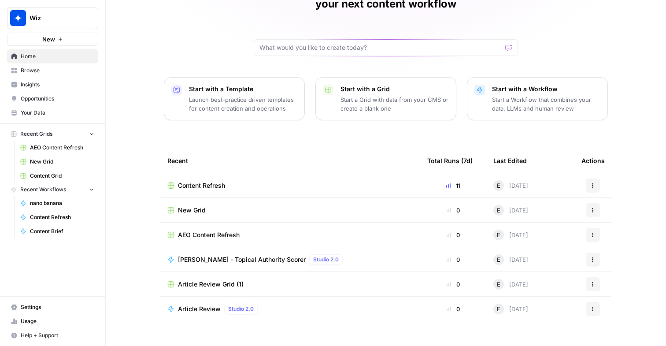
click at [246, 181] on div "Content Refresh" at bounding box center [290, 185] width 246 height 9
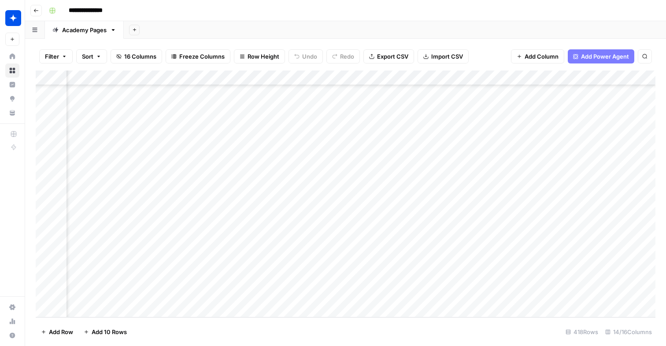
scroll to position [6047, 776]
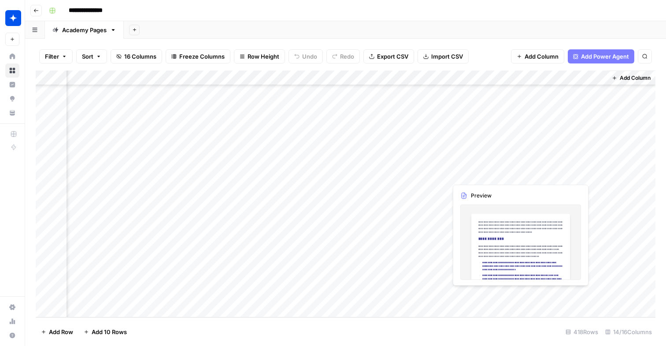
click at [477, 298] on div "Add Column" at bounding box center [346, 194] width 620 height 247
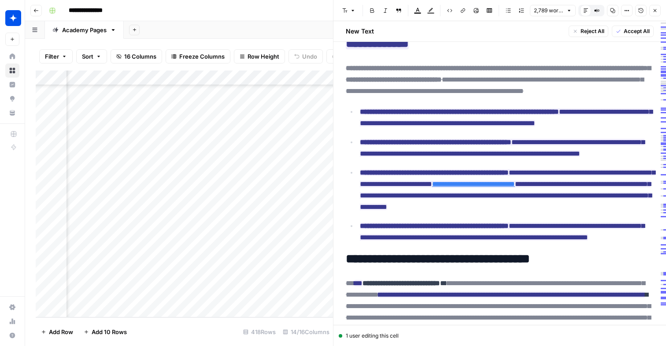
scroll to position [73, 0]
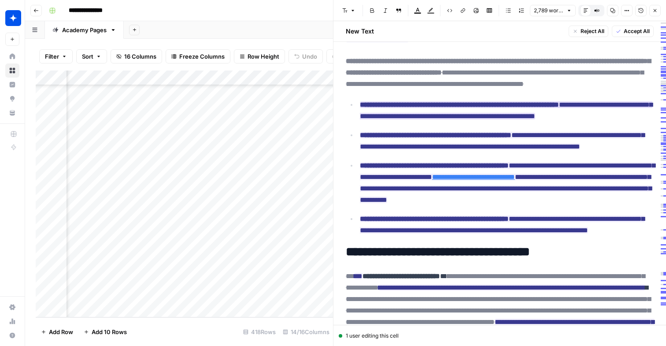
click at [424, 150] on div "Proposed Improvement Added key takeaway about asset visibility Reject Accept" at bounding box center [423, 177] width 120 height 56
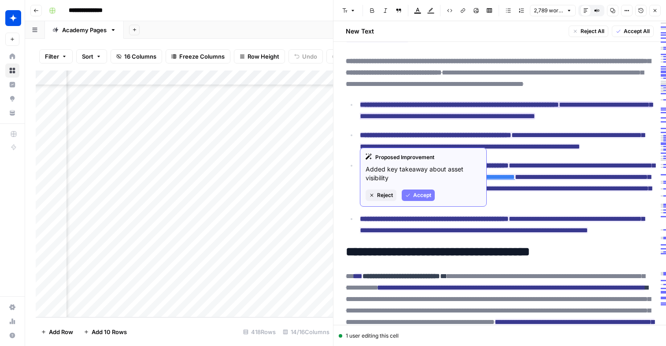
click at [424, 150] on div "Proposed Improvement Added key takeaway about asset visibility Reject Accept" at bounding box center [423, 177] width 127 height 59
click at [432, 108] on strong "**********" at bounding box center [459, 104] width 199 height 7
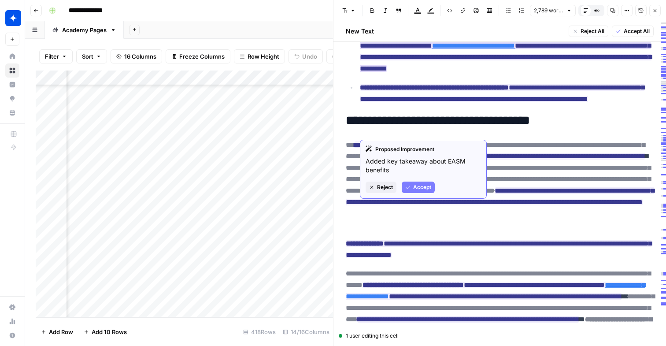
scroll to position [215, 0]
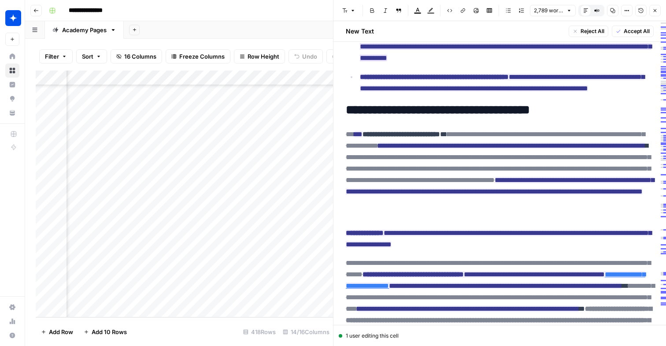
click at [413, 149] on ins "**********" at bounding box center [512, 145] width 267 height 7
drag, startPoint x: 458, startPoint y: 180, endPoint x: 432, endPoint y: 180, distance: 26.0
click at [432, 180] on p "**********" at bounding box center [500, 175] width 308 height 92
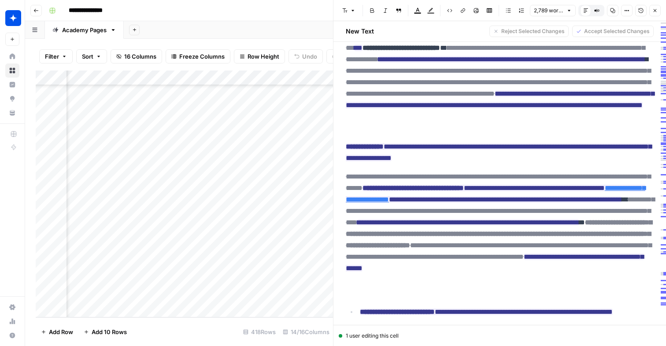
scroll to position [350, 0]
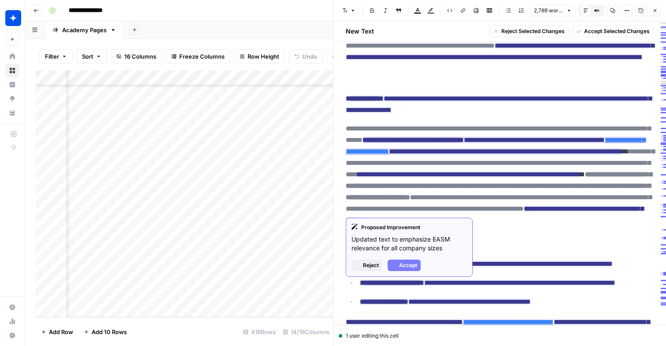
drag, startPoint x: 346, startPoint y: 141, endPoint x: 417, endPoint y: 180, distance: 82.1
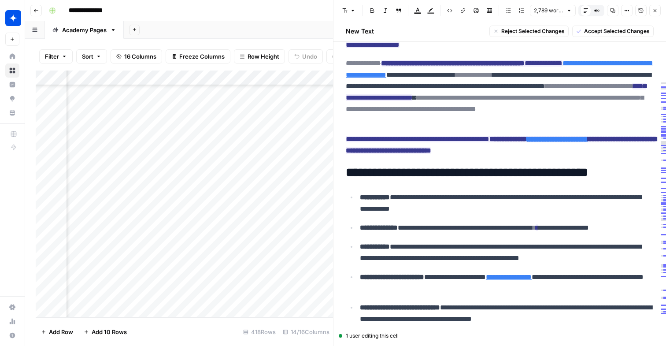
scroll to position [6047, 611]
click at [233, 292] on div "Add Column" at bounding box center [185, 194] width 298 height 247
click at [233, 293] on textarea "**********" at bounding box center [278, 296] width 141 height 12
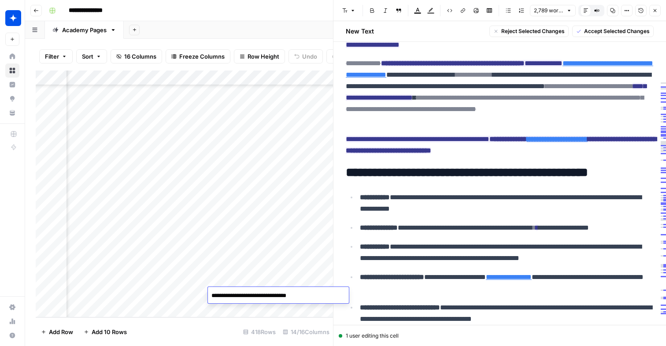
click at [233, 293] on textarea "**********" at bounding box center [278, 296] width 141 height 12
type textarea "****"
click at [248, 281] on div "Add Column" at bounding box center [185, 194] width 298 height 247
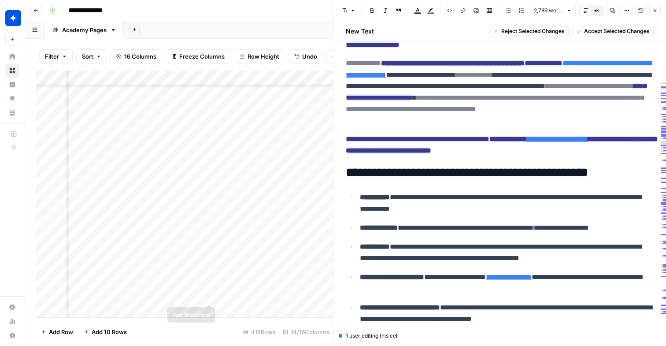
scroll to position [6047, 928]
click at [208, 296] on div "Add Column" at bounding box center [185, 194] width 298 height 247
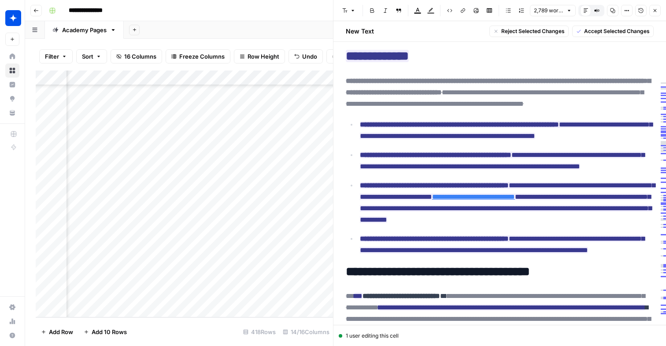
scroll to position [0, 0]
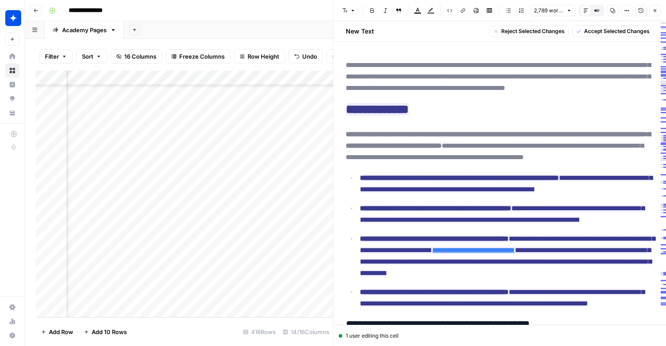
click at [167, 297] on div "Add Column" at bounding box center [185, 194] width 298 height 247
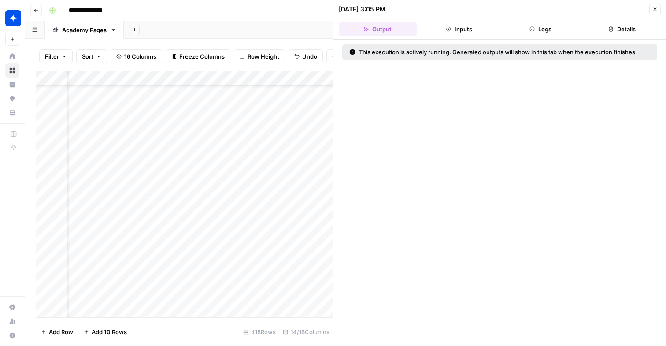
click at [659, 8] on button "Close" at bounding box center [655, 9] width 11 height 11
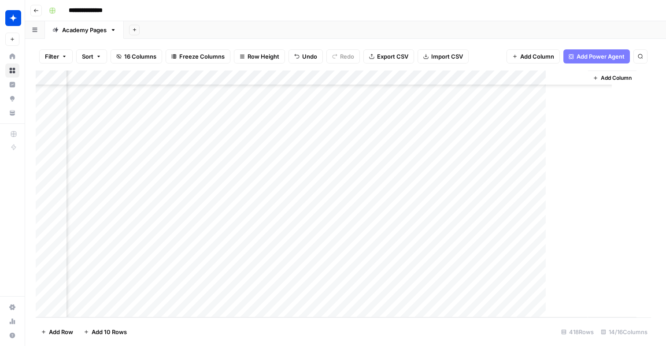
scroll to position [6047, 765]
click at [487, 290] on div "Add Column" at bounding box center [346, 194] width 620 height 247
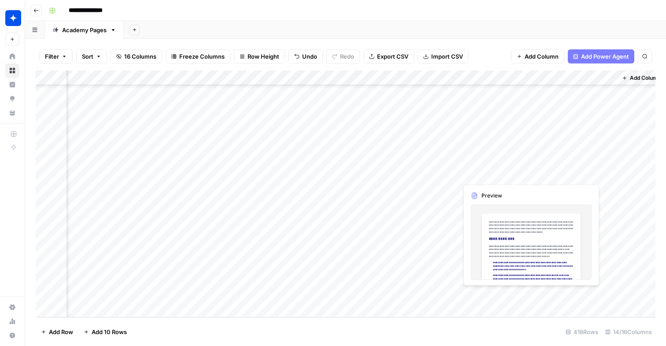
click at [487, 290] on div "Add Column" at bounding box center [346, 194] width 620 height 247
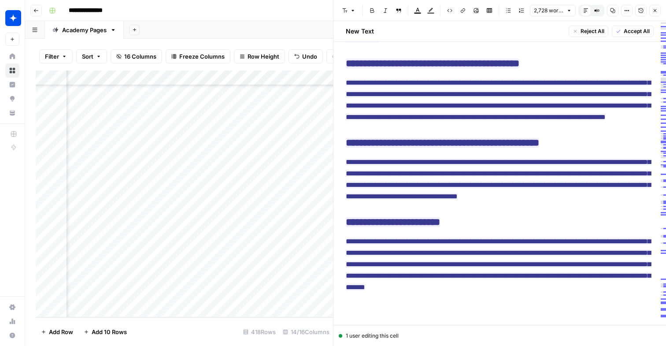
scroll to position [6047, 381]
click at [154, 296] on div "Add Column" at bounding box center [185, 194] width 298 height 247
click at [253, 253] on div "Add Column" at bounding box center [185, 194] width 298 height 247
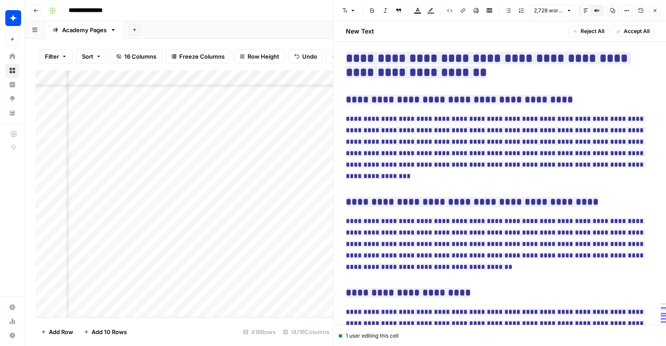
click at [297, 293] on div "Add Column" at bounding box center [185, 194] width 298 height 247
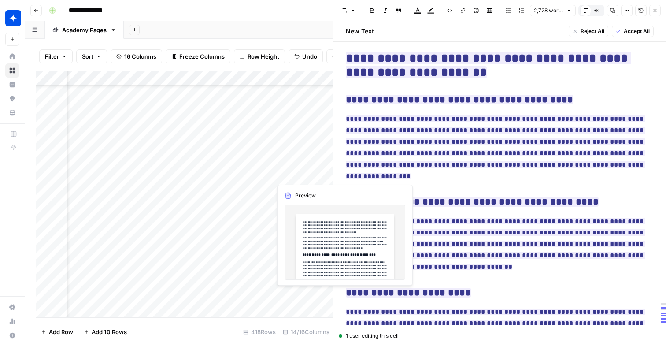
click at [297, 293] on div "Add Column" at bounding box center [185, 194] width 298 height 247
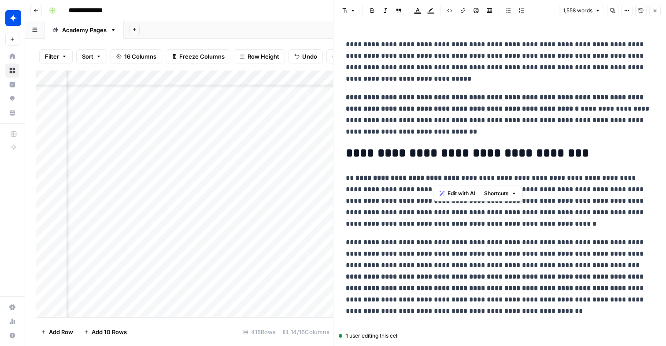
drag, startPoint x: 452, startPoint y: 177, endPoint x: 435, endPoint y: 179, distance: 17.3
click at [435, 179] on strong "**********" at bounding box center [407, 178] width 106 height 7
click at [654, 11] on icon "button" at bounding box center [655, 10] width 5 height 5
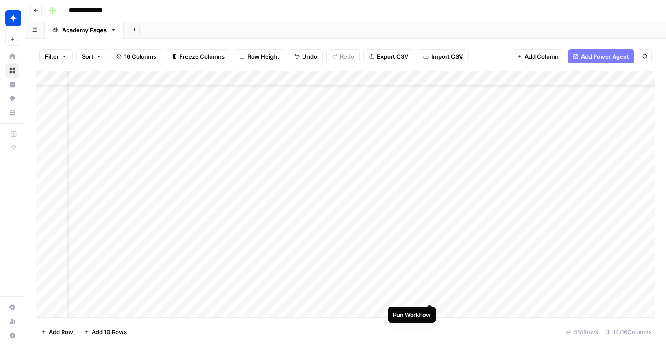
click at [433, 295] on div "Add Column" at bounding box center [346, 194] width 620 height 247
click at [481, 295] on div "Add Column" at bounding box center [346, 194] width 620 height 247
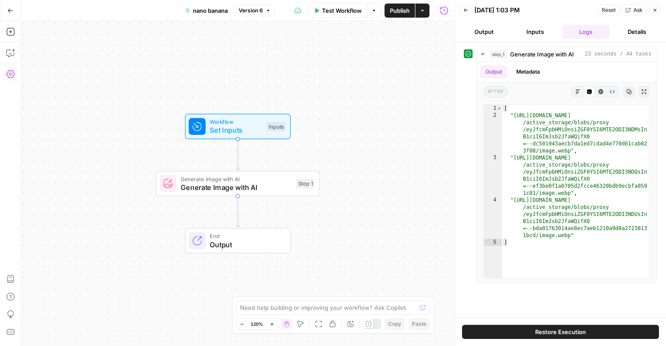
click at [11, 74] on icon "button" at bounding box center [10, 74] width 9 height 9
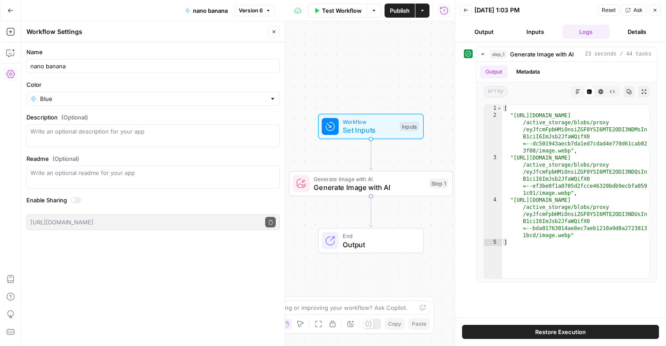
click at [9, 8] on icon "button" at bounding box center [10, 10] width 6 height 6
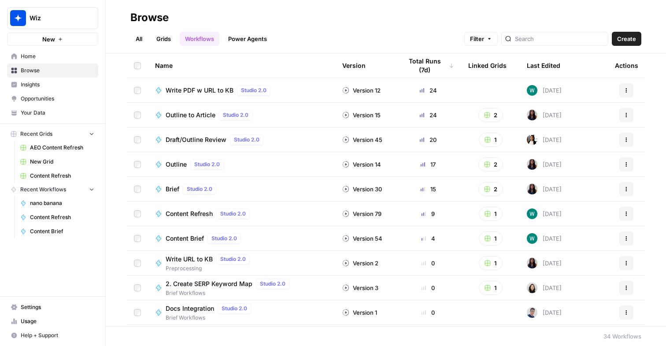
click at [40, 305] on span "Settings" at bounding box center [58, 307] width 74 height 8
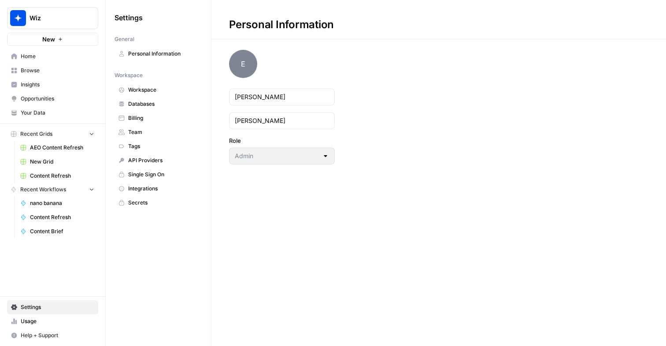
click at [138, 192] on span "Integrations" at bounding box center [163, 189] width 70 height 8
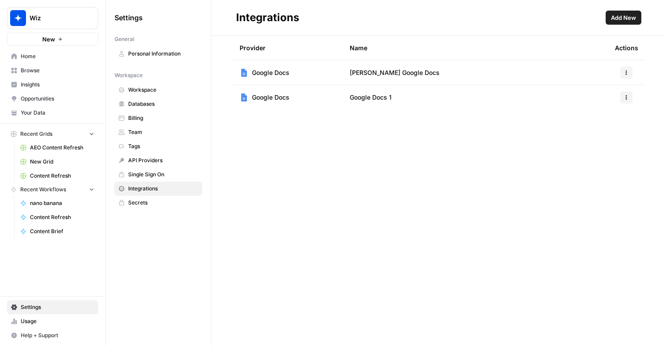
click at [626, 15] on span "Add New" at bounding box center [623, 17] width 25 height 9
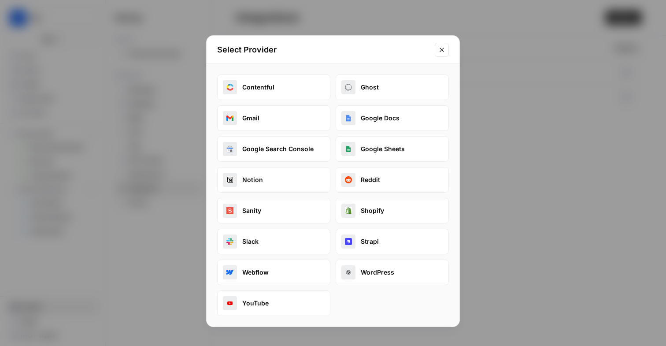
click at [278, 146] on button "Google Search Console" at bounding box center [273, 149] width 113 height 26
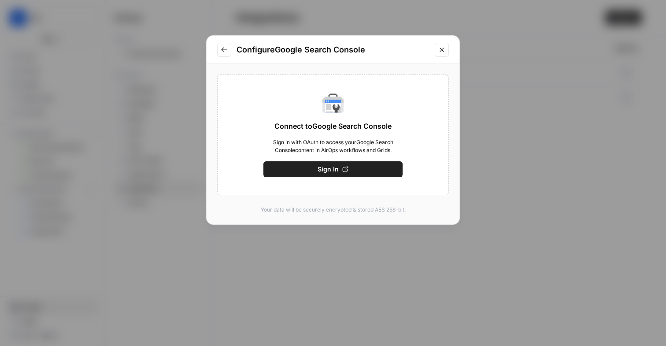
click at [343, 171] on icon "button" at bounding box center [346, 170] width 6 height 6
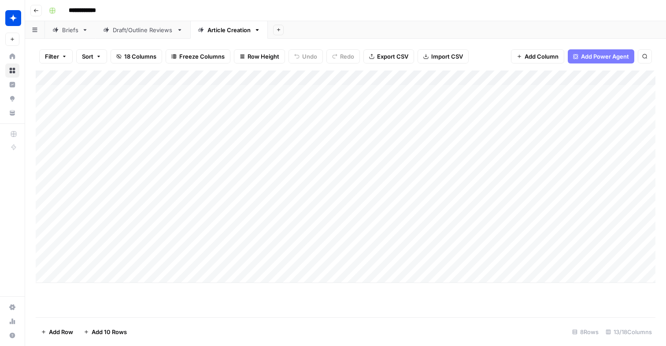
click at [354, 259] on div "Add Column" at bounding box center [346, 177] width 620 height 212
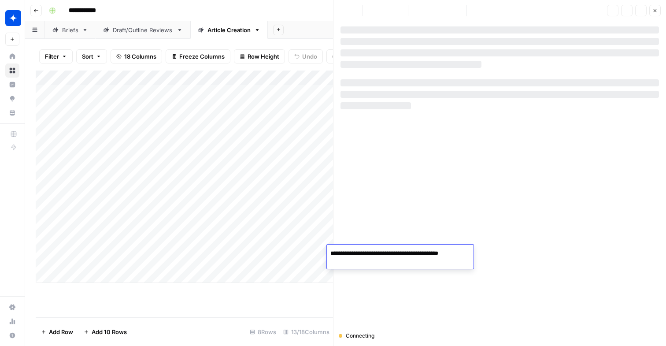
click at [470, 253] on textarea "**********" at bounding box center [399, 253] width 144 height 12
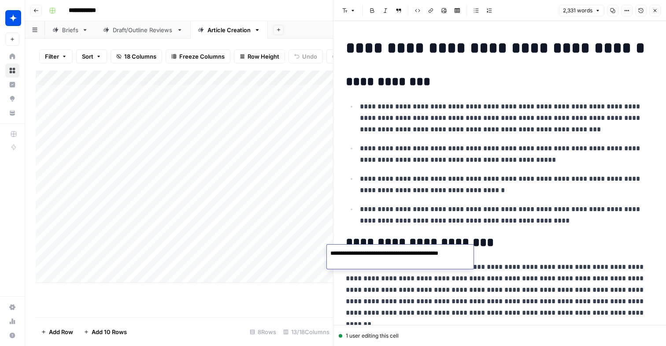
click at [664, 12] on header "Font style Bold Italic Block quote Code block Link Image Insert Table Bulleted …" at bounding box center [500, 10] width 333 height 21
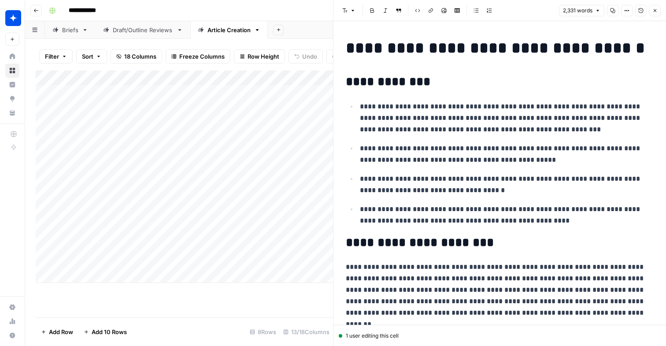
click at [658, 12] on button "Close" at bounding box center [655, 10] width 11 height 11
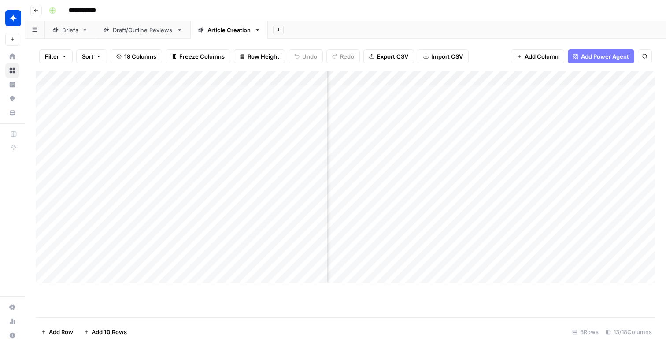
scroll to position [0, 518]
click at [414, 254] on div "Add Column" at bounding box center [346, 177] width 620 height 212
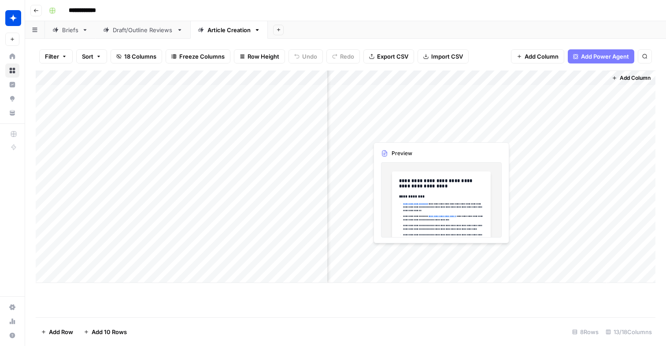
click at [414, 253] on div "Add Column" at bounding box center [346, 177] width 620 height 212
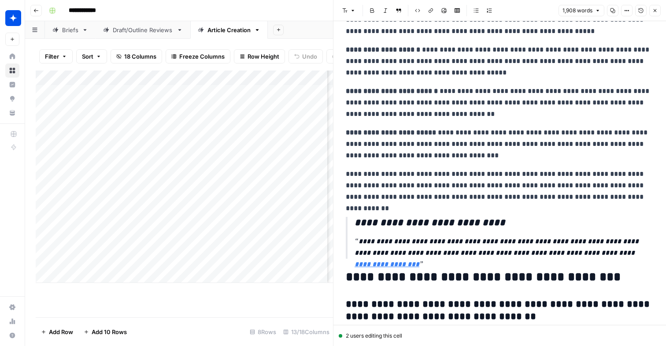
scroll to position [2353, 0]
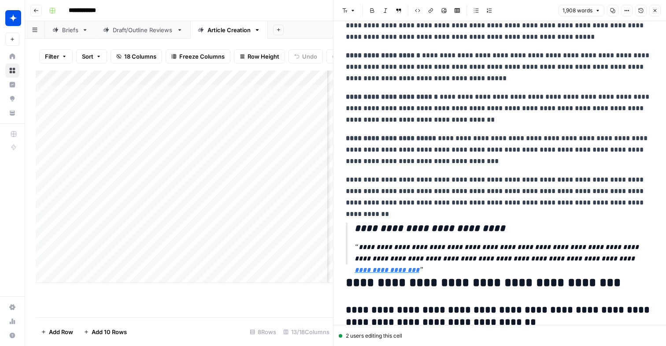
click at [515, 192] on p "**********" at bounding box center [500, 191] width 308 height 34
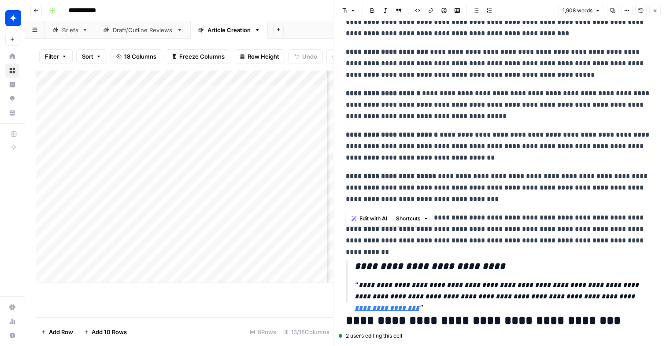
scroll to position [2327, 0]
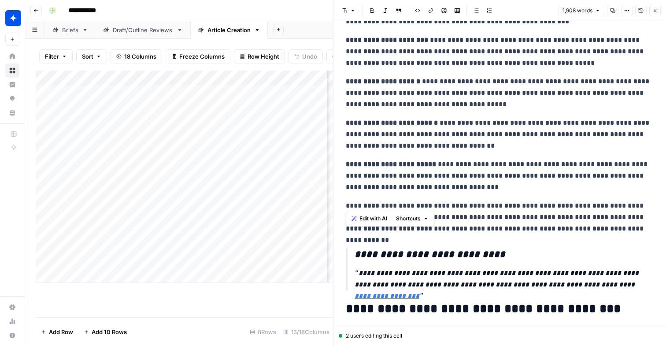
click at [515, 275] on p "**********" at bounding box center [504, 279] width 299 height 23
drag, startPoint x: 350, startPoint y: 207, endPoint x: 621, endPoint y: 235, distance: 271.7
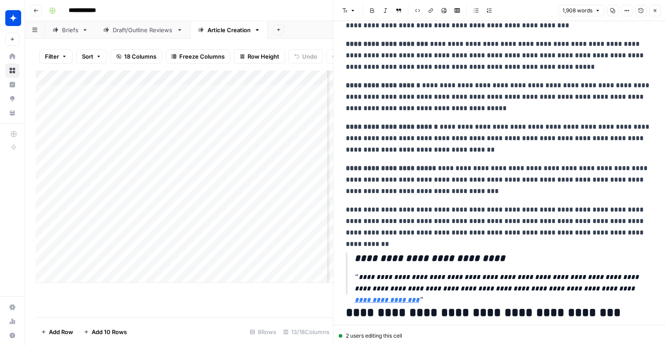
scroll to position [2351, 0]
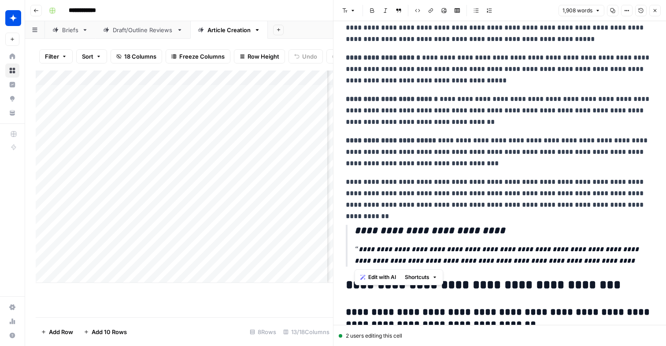
drag, startPoint x: 646, startPoint y: 261, endPoint x: 354, endPoint y: 231, distance: 293.3
click at [354, 231] on blockquote "**********" at bounding box center [500, 246] width 308 height 42
click at [638, 208] on p "**********" at bounding box center [500, 193] width 308 height 34
drag, startPoint x: 359, startPoint y: 227, endPoint x: 652, endPoint y: 264, distance: 295.9
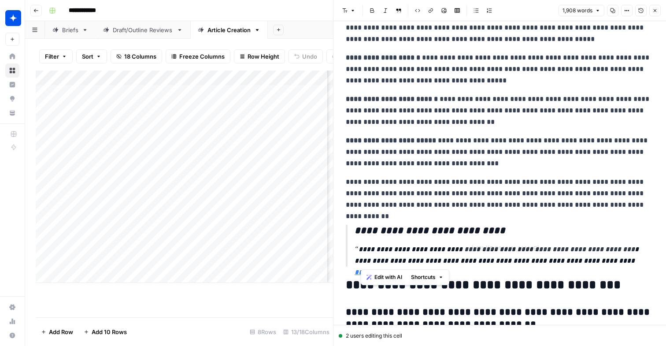
click at [652, 264] on blockquote "**********" at bounding box center [500, 246] width 308 height 42
click at [436, 226] on h3 "**********" at bounding box center [504, 231] width 299 height 12
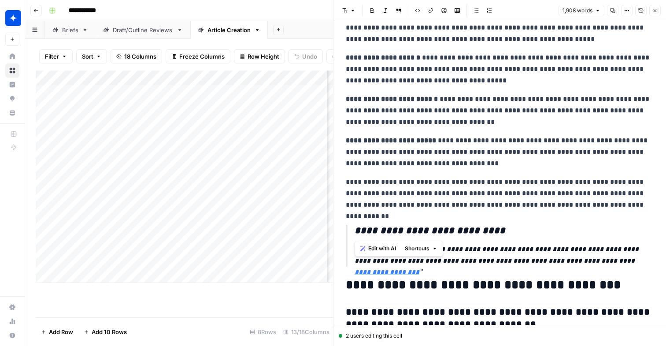
click at [134, 26] on div "Draft/Outline Reviews" at bounding box center [143, 30] width 60 height 9
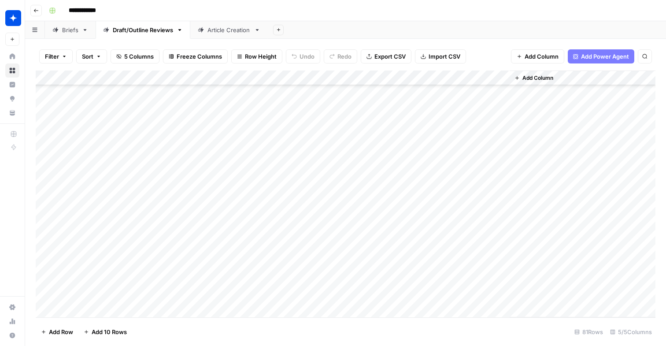
scroll to position [919, 0]
click at [293, 129] on div "Add Column" at bounding box center [346, 194] width 620 height 247
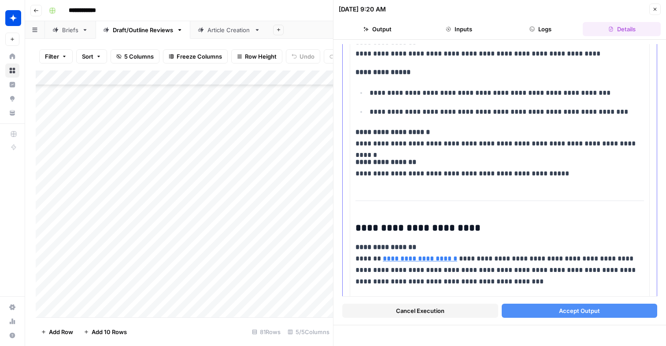
scroll to position [2253, 0]
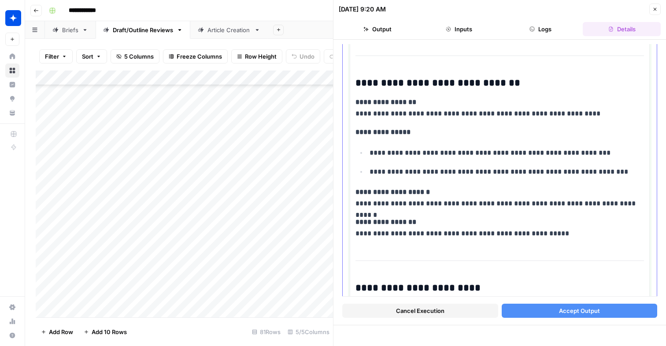
scroll to position [2125, 0]
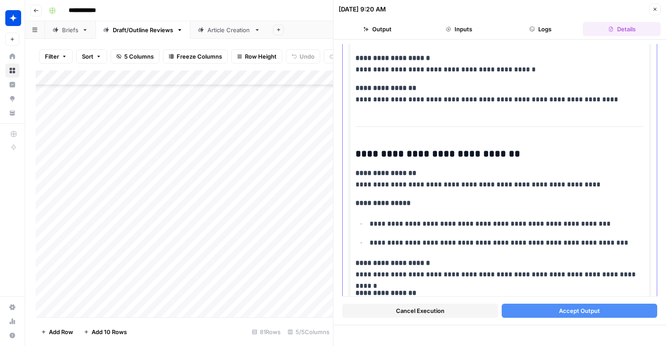
drag, startPoint x: 362, startPoint y: 182, endPoint x: 574, endPoint y: 181, distance: 212.5
click at [574, 181] on p "**********" at bounding box center [500, 178] width 289 height 23
click at [138, 31] on div "Draft/Outline Reviews" at bounding box center [143, 30] width 60 height 9
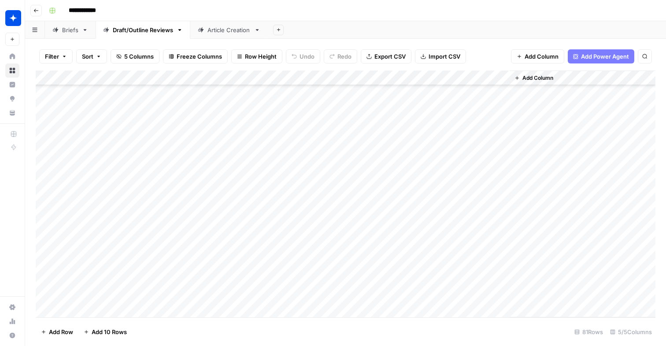
click at [226, 38] on div "**********" at bounding box center [345, 173] width 641 height 346
click at [212, 36] on link "Article Creation" at bounding box center [229, 30] width 78 height 18
click at [159, 35] on link "Draft/Outline Reviews" at bounding box center [143, 30] width 95 height 18
click at [224, 33] on div "Article Creation" at bounding box center [229, 30] width 43 height 9
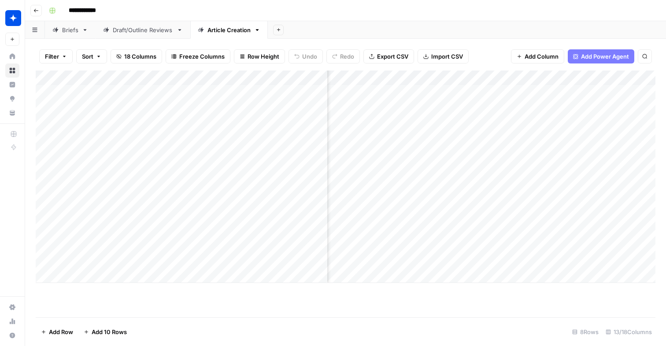
scroll to position [0, 518]
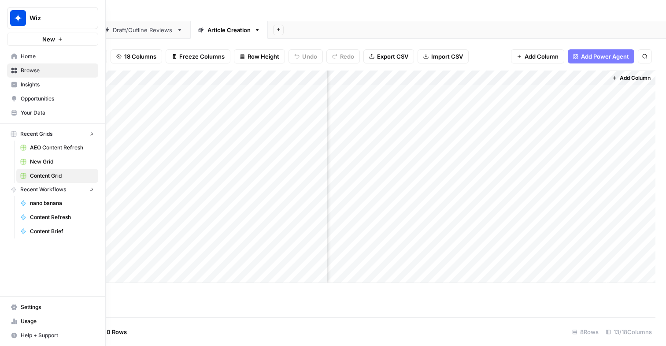
click at [3, 252] on div "Wiz New Home Browse Insights Opportunities Your Data Recent Grids AEO Content R…" at bounding box center [52, 173] width 105 height 346
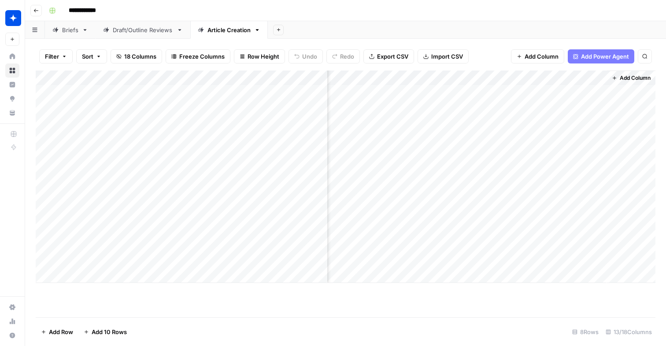
click at [608, 21] on div "Add Sheet" at bounding box center [467, 30] width 398 height 18
click at [121, 31] on div "Draft/Outline Reviews" at bounding box center [143, 30] width 60 height 9
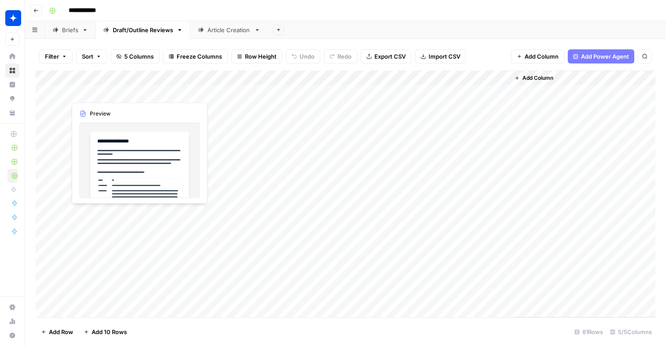
click at [117, 95] on div "Add Column" at bounding box center [346, 194] width 620 height 247
